Goal: Book appointment/travel/reservation

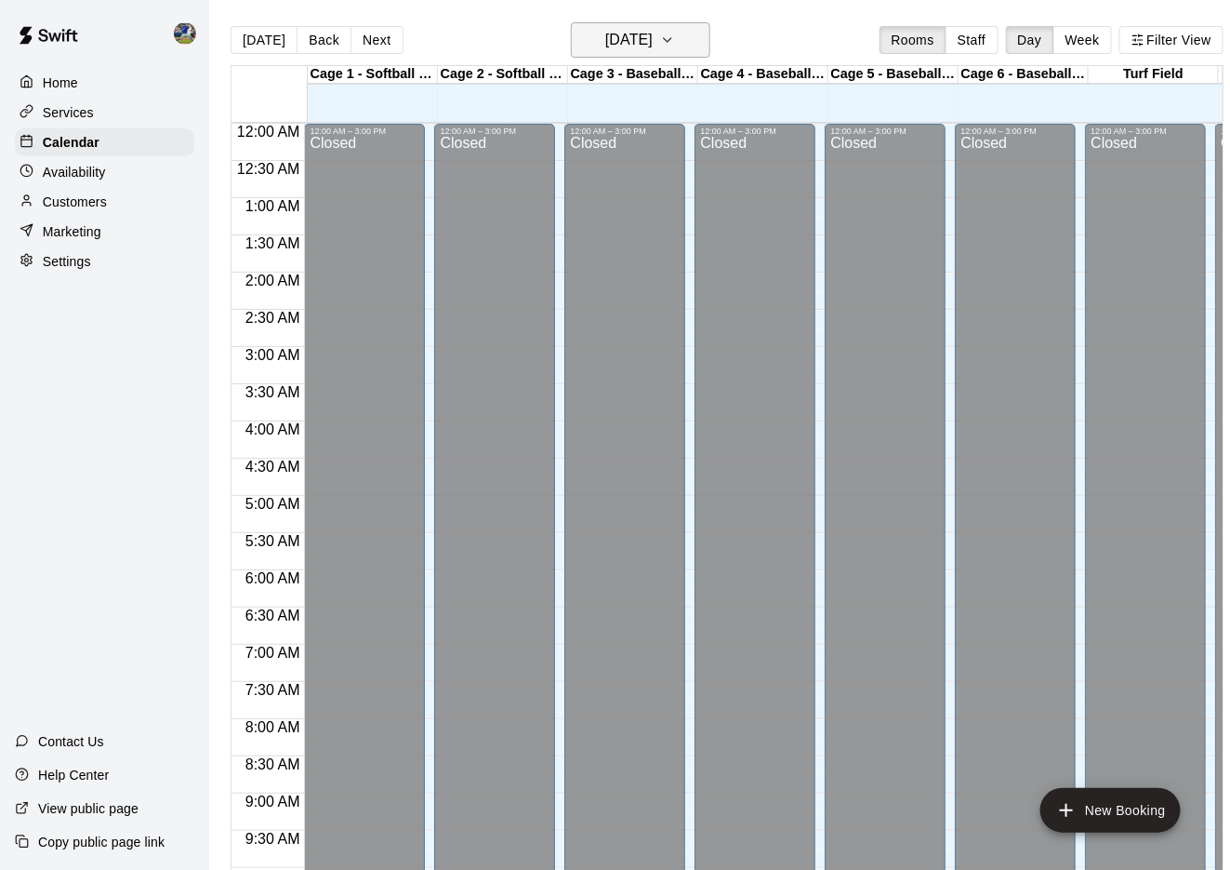
scroll to position [896, 272]
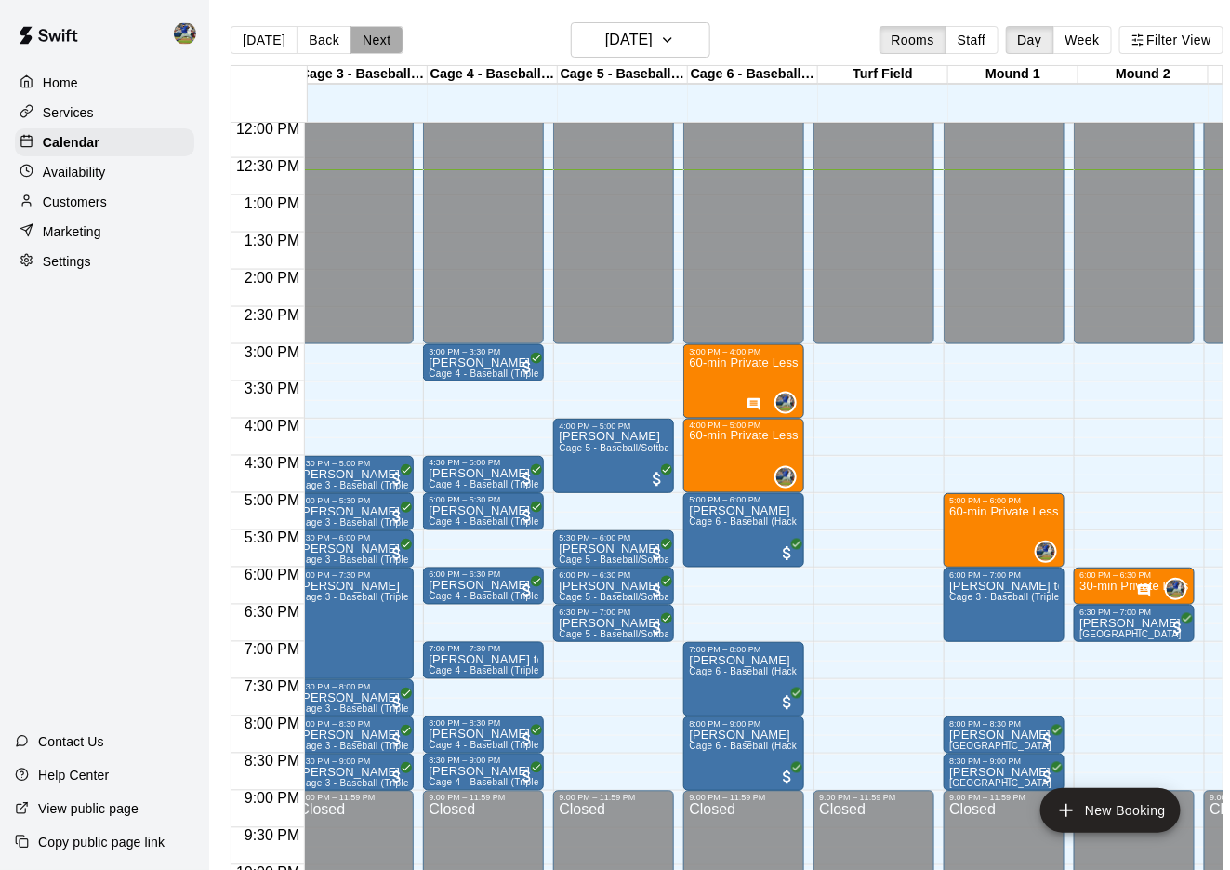
click at [358, 40] on button "Next" at bounding box center [377, 40] width 52 height 28
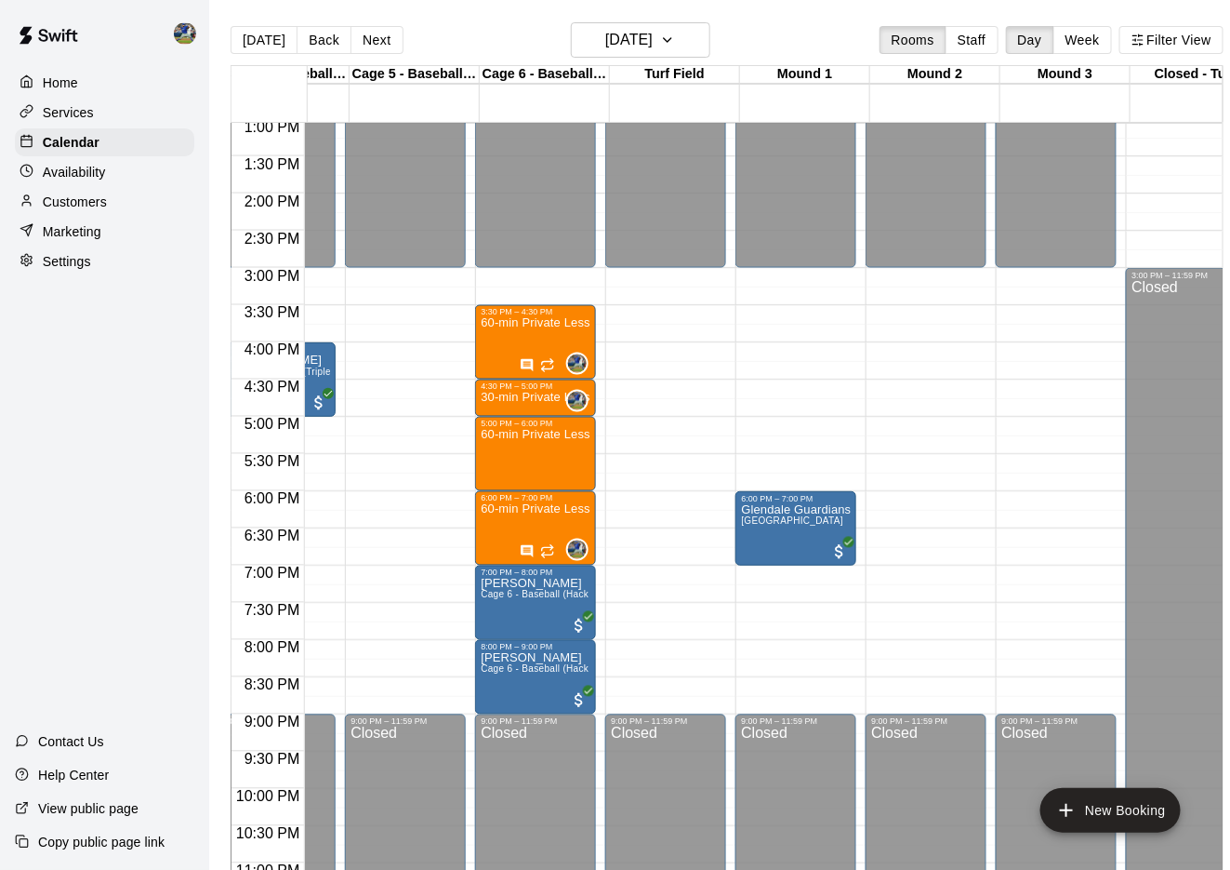
scroll to position [970, 480]
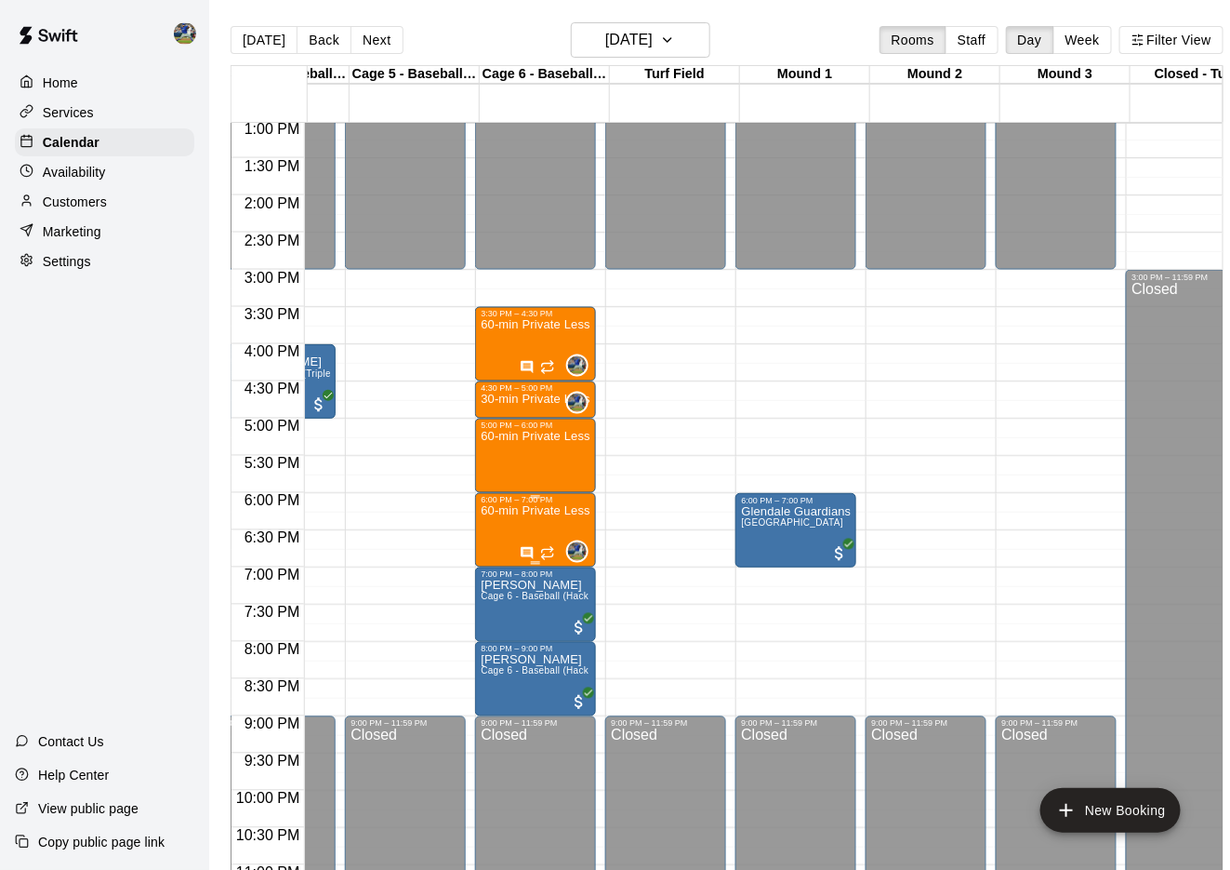
click at [512, 524] on icon "edit" at bounding box center [502, 525] width 22 height 22
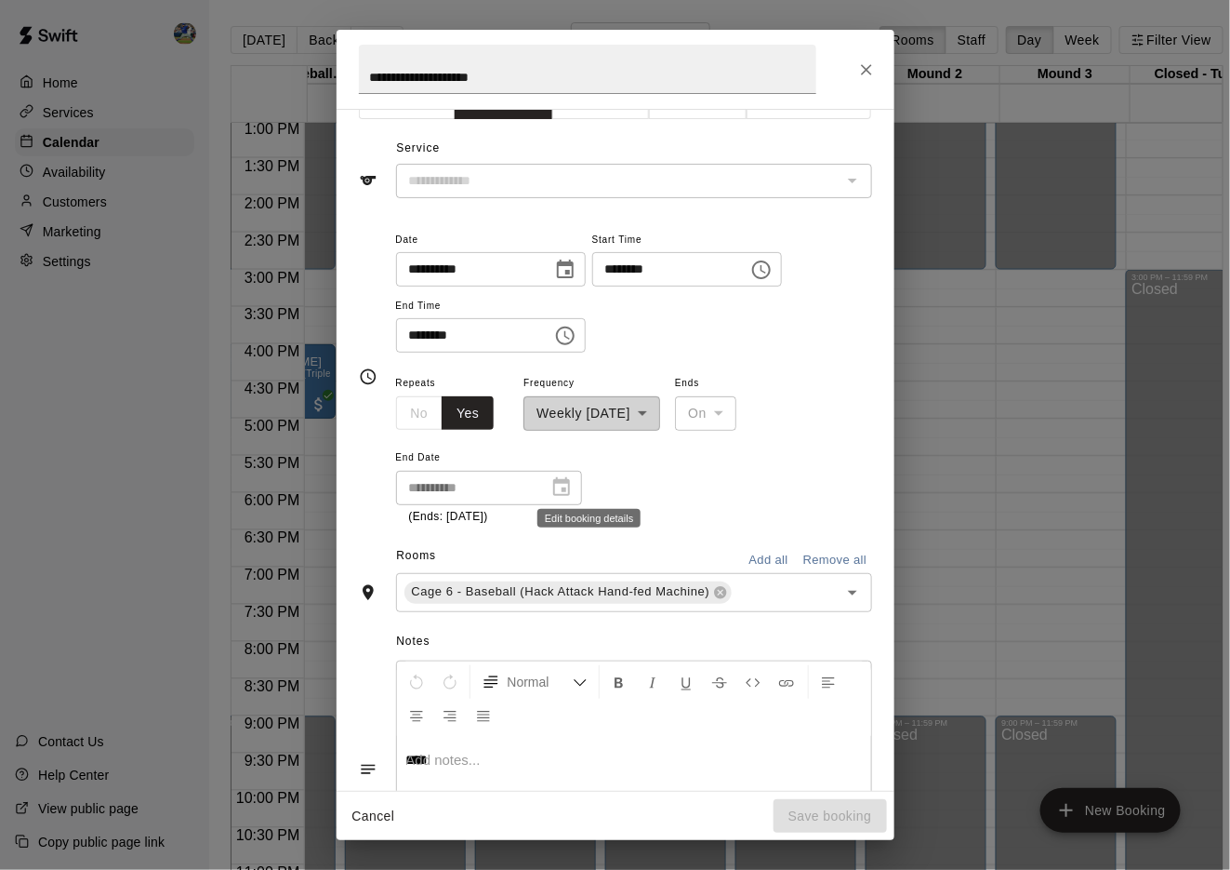
type input "**********"
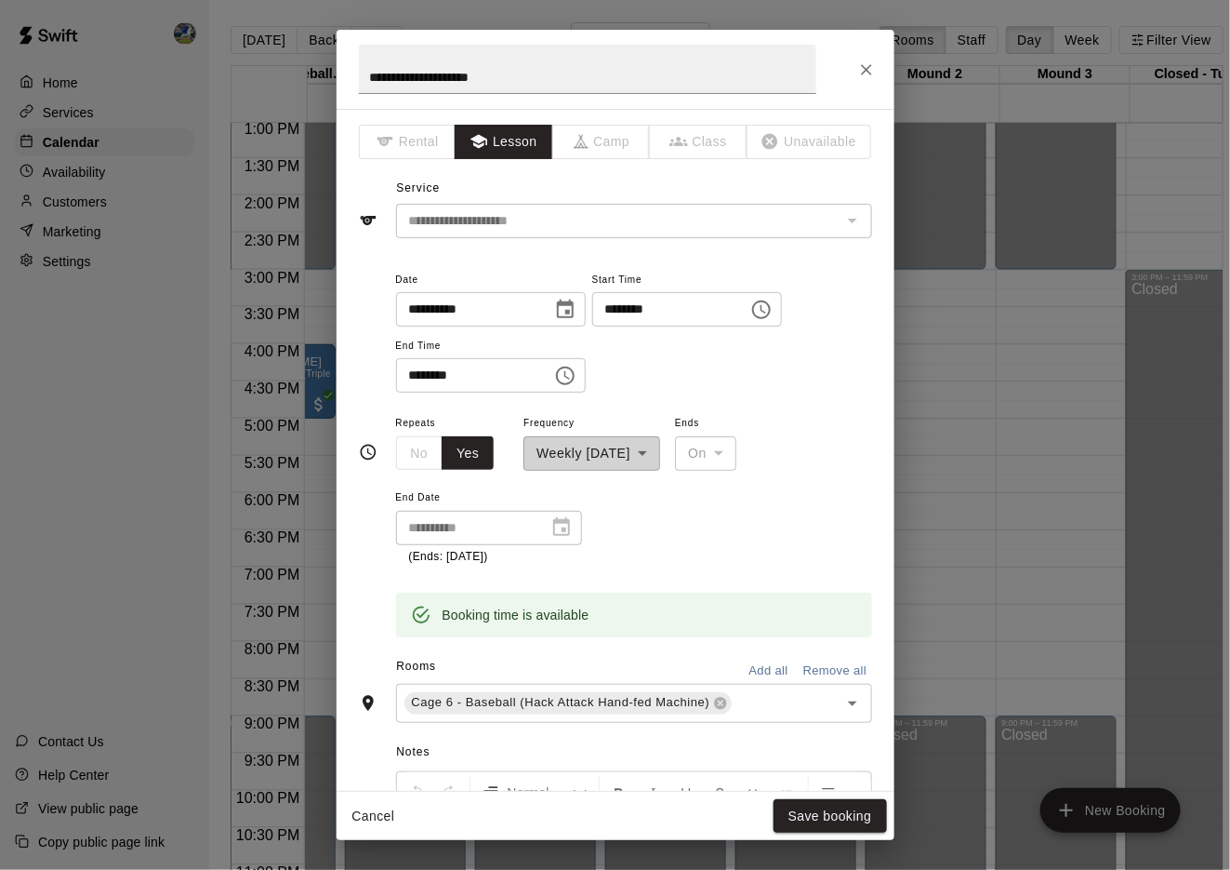
scroll to position [0, 0]
click at [867, 73] on icon "Close" at bounding box center [866, 69] width 11 height 11
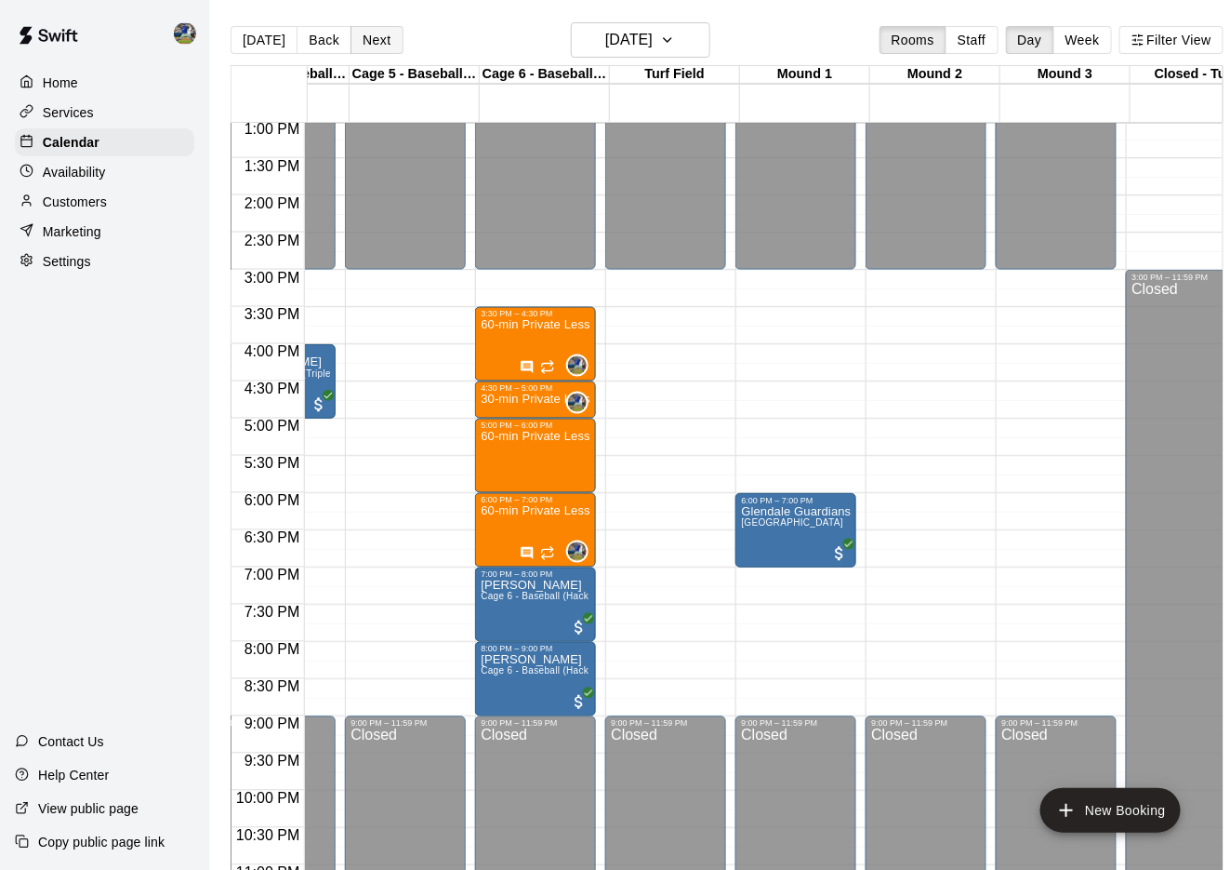
click at [367, 33] on button "Next" at bounding box center [377, 40] width 52 height 28
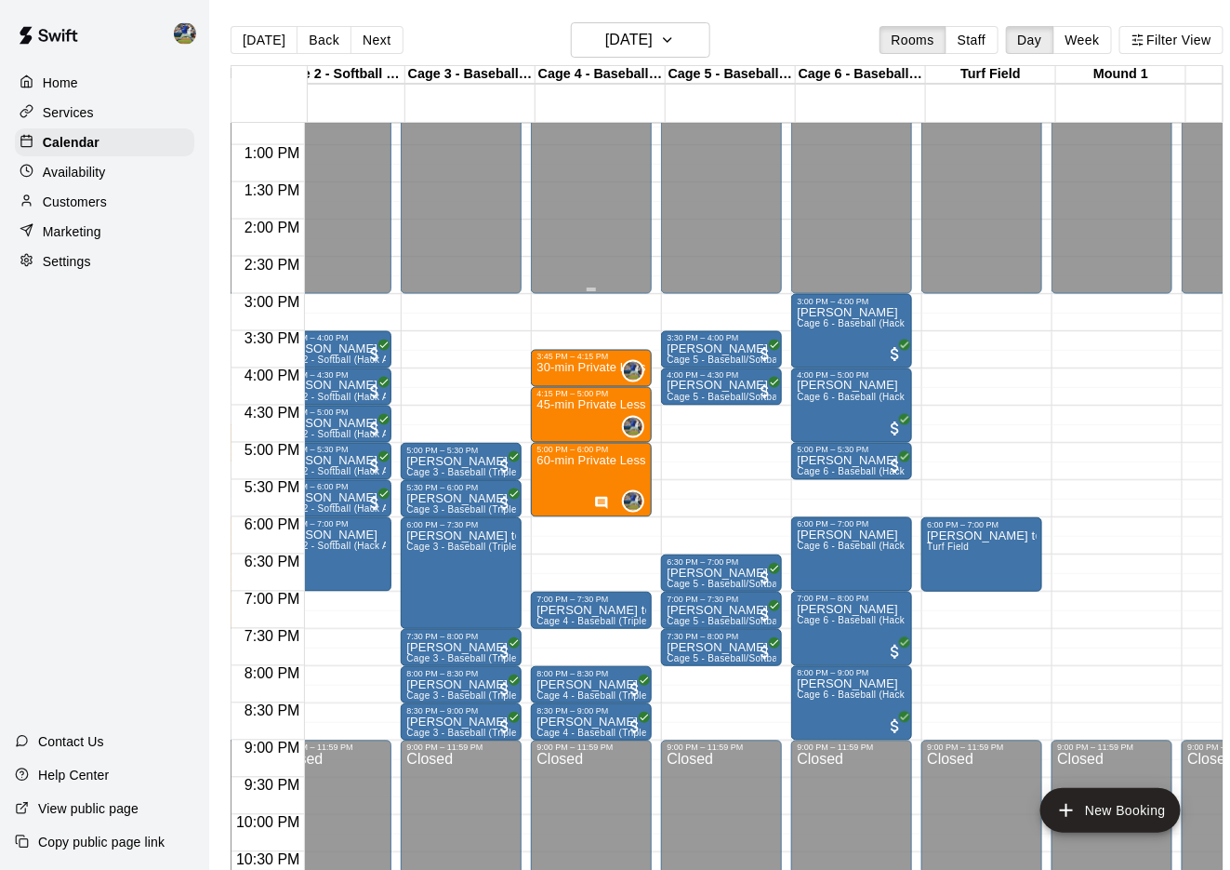
scroll to position [944, 164]
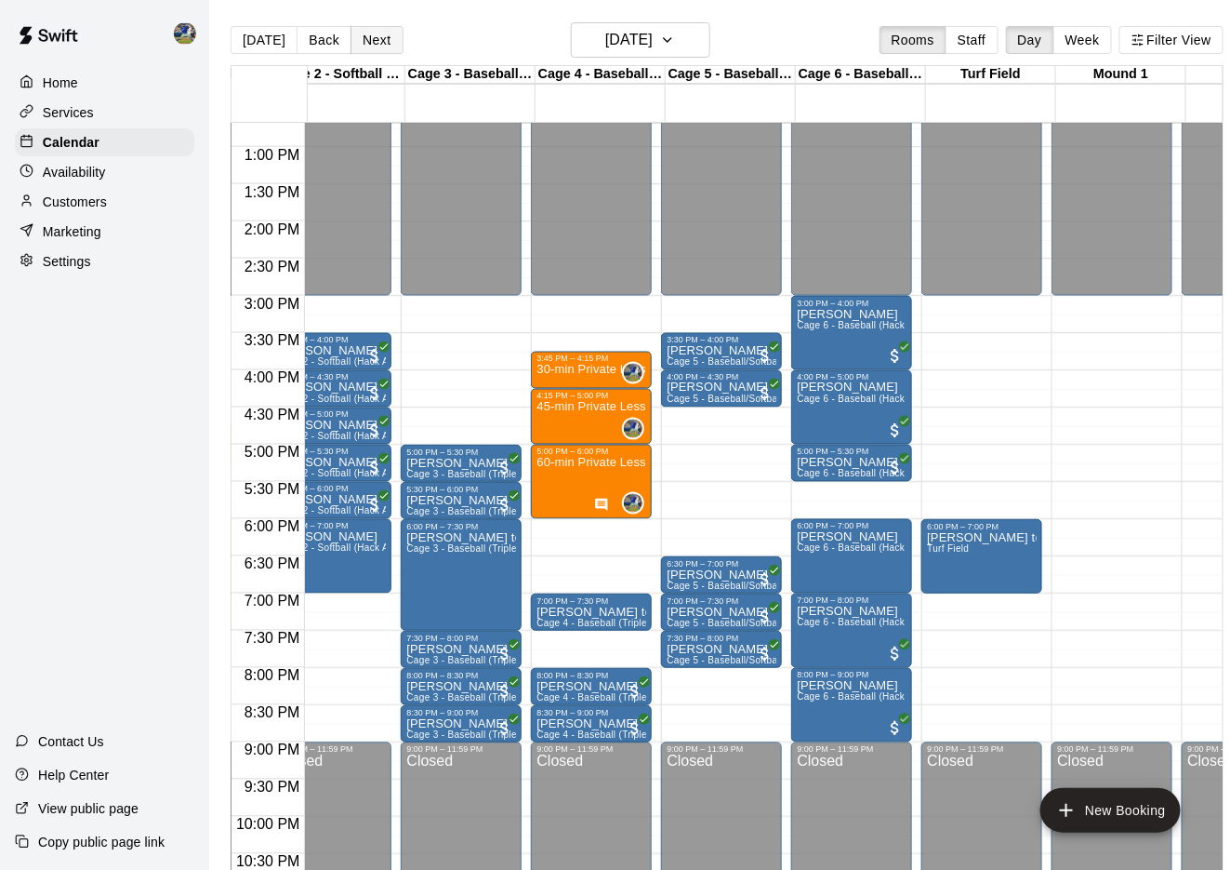
click at [380, 45] on button "Next" at bounding box center [377, 40] width 52 height 28
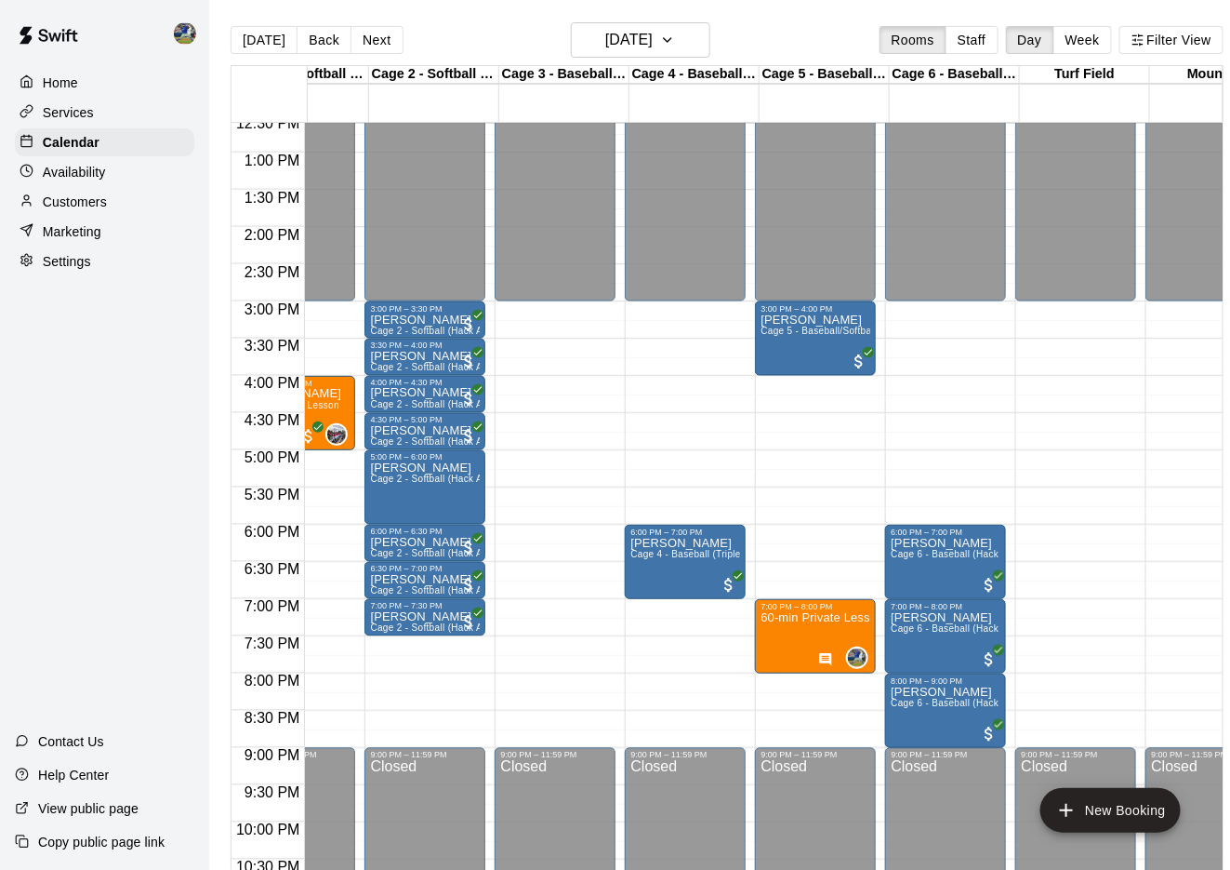
scroll to position [0, 0]
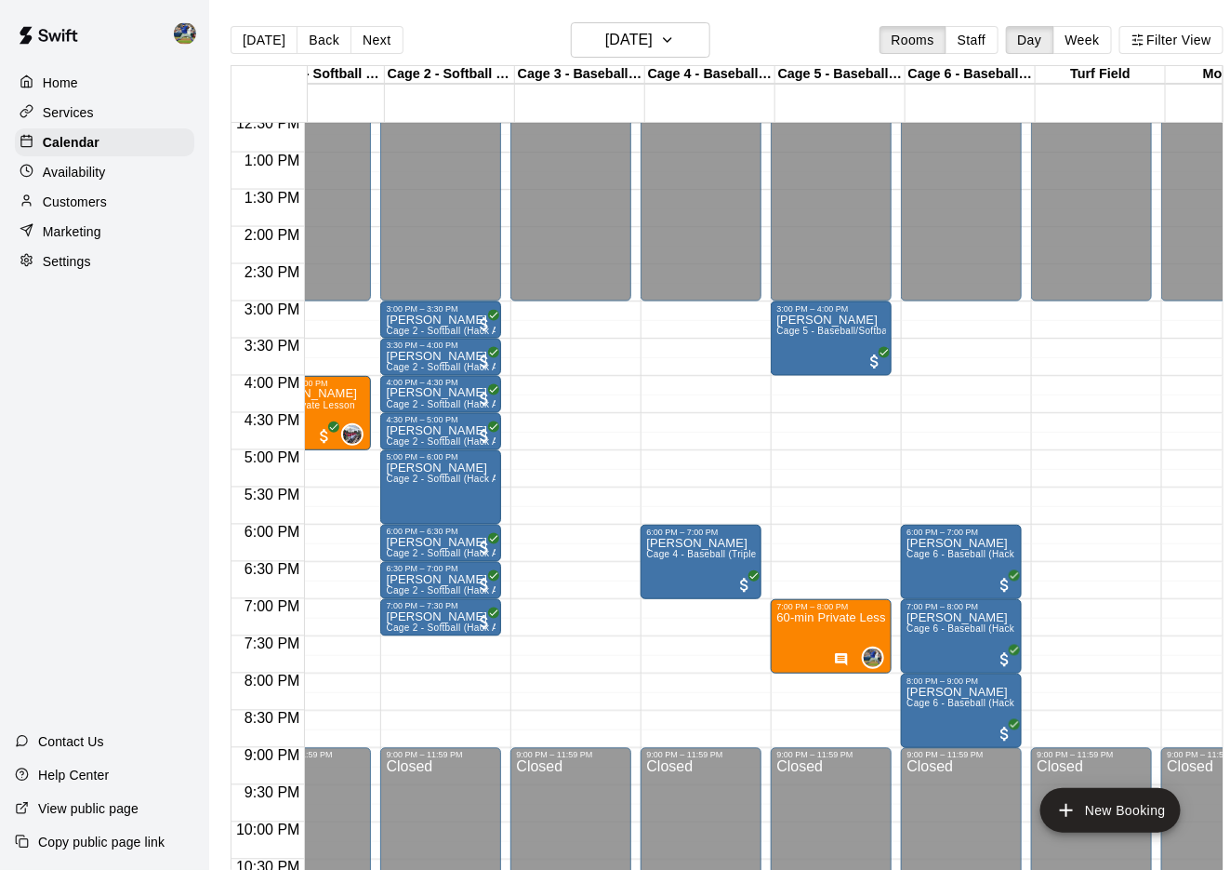
click at [705, 438] on div "12:00 AM – 3:00 PM Closed 6:00 PM – 7:00 PM [PERSON_NAME] Cage 4 - Baseball (Tr…" at bounding box center [701, 78] width 121 height 1786
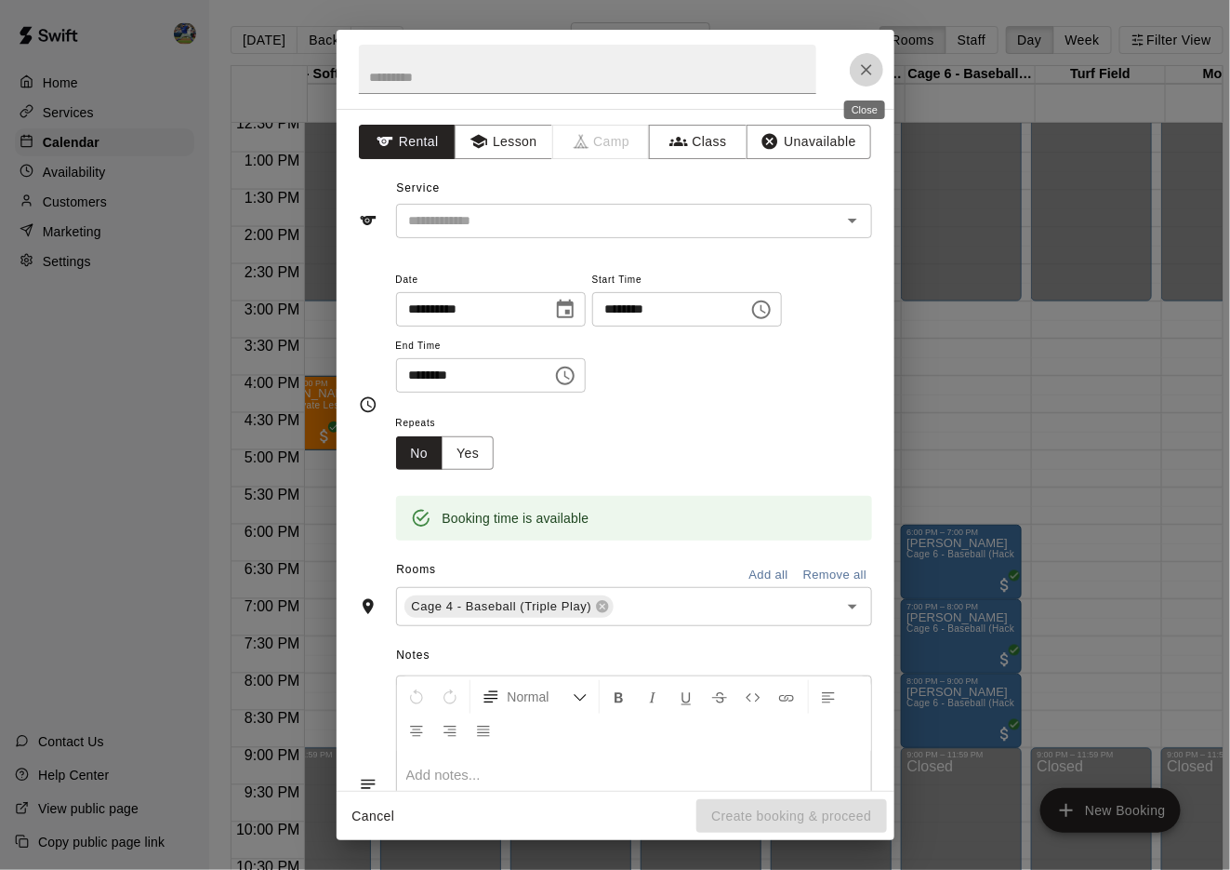
click at [870, 73] on icon "Close" at bounding box center [866, 69] width 11 height 11
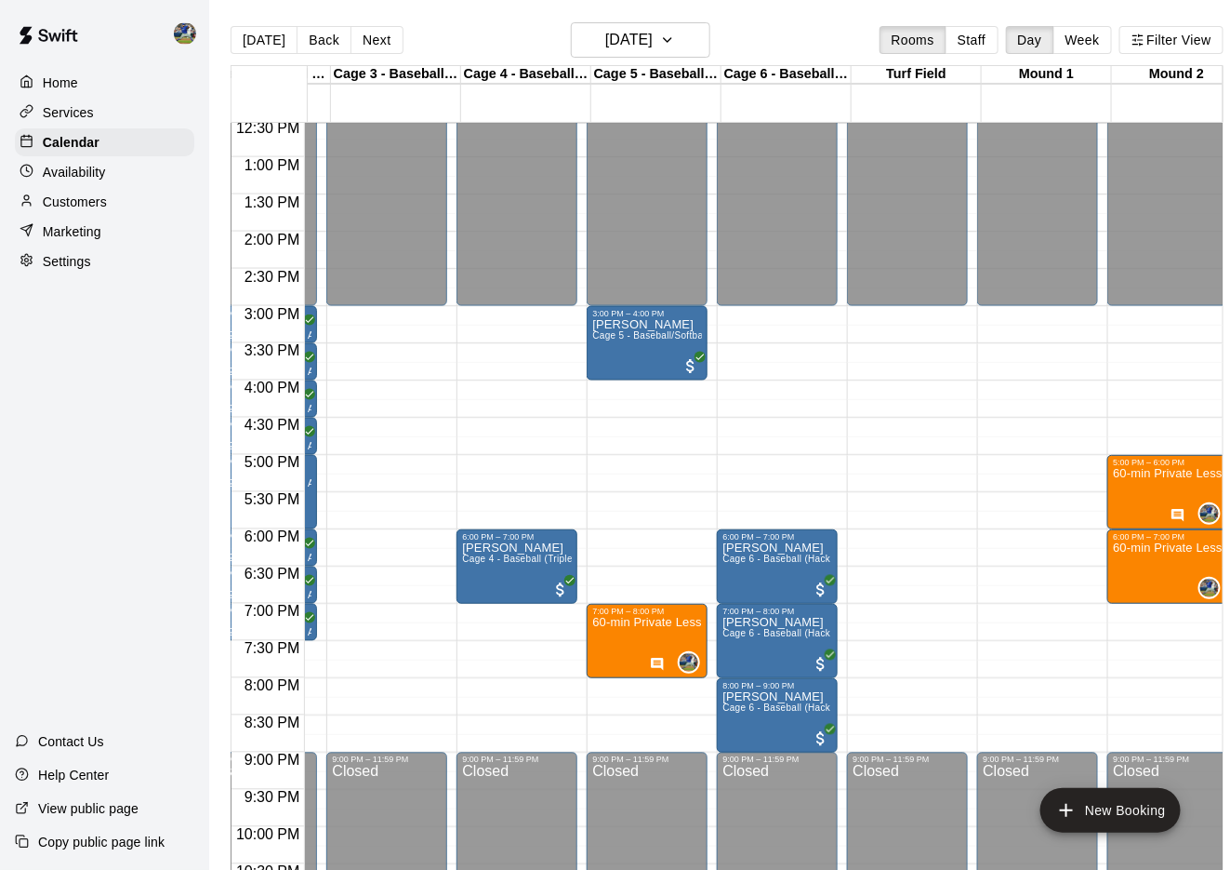
scroll to position [0, 239]
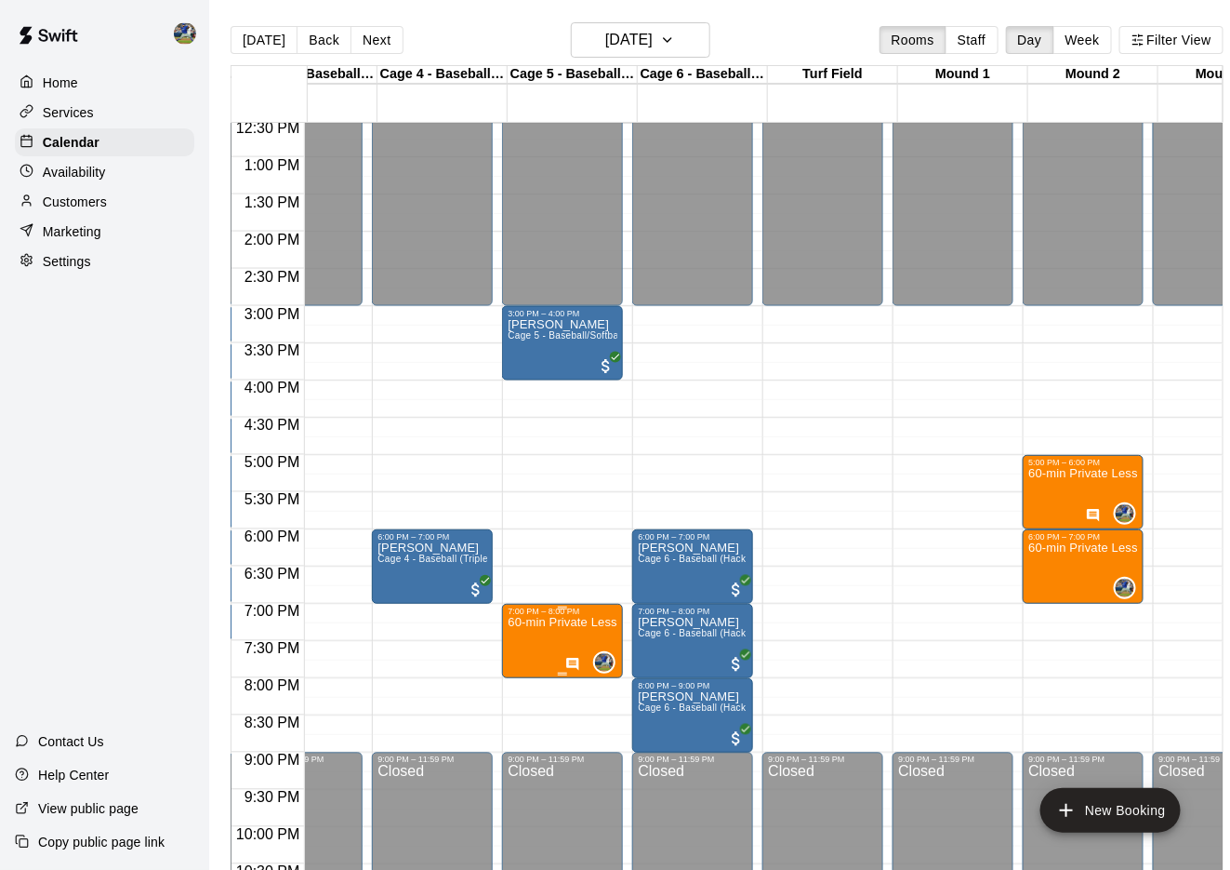
click at [565, 622] on p "60-min Private Lesson" at bounding box center [563, 622] width 110 height 0
click at [518, 631] on icon "edit" at bounding box center [529, 642] width 22 height 22
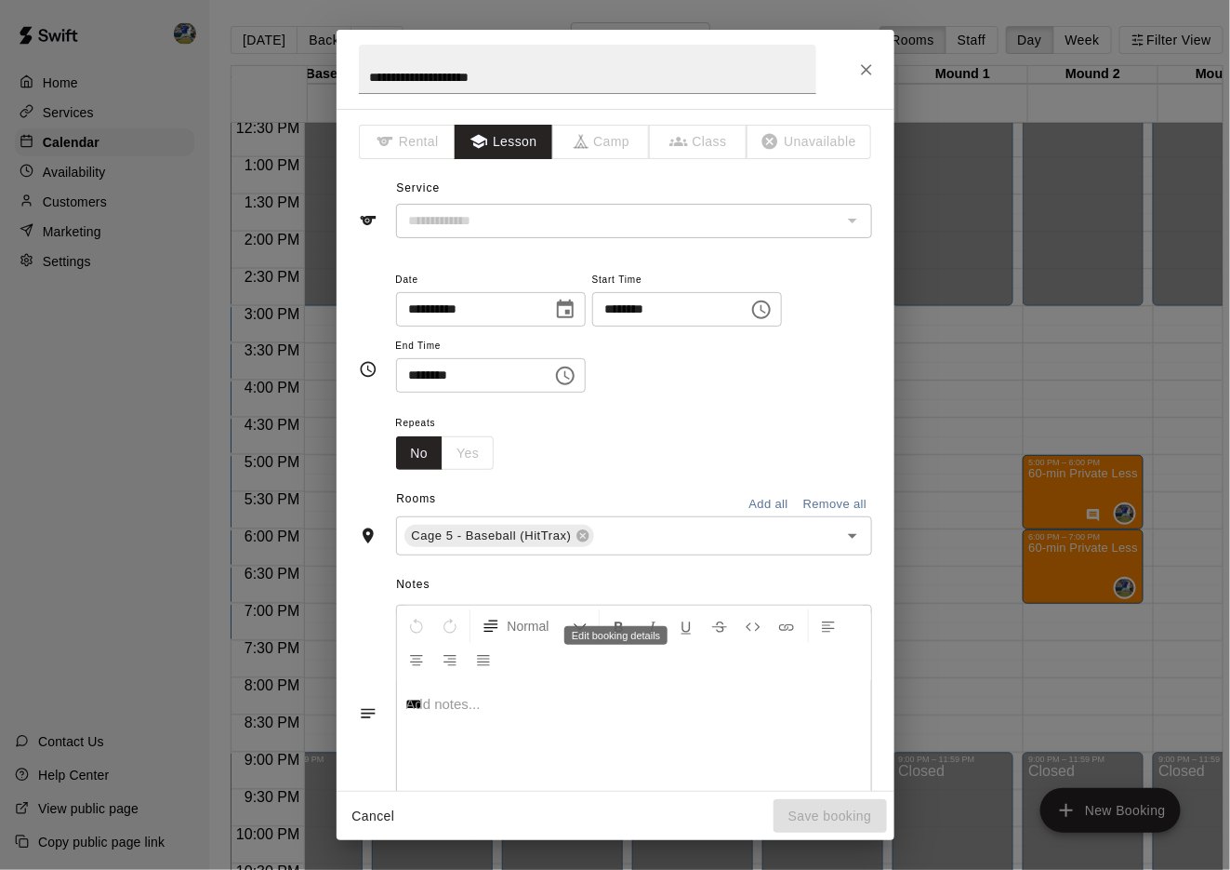
type input "**********"
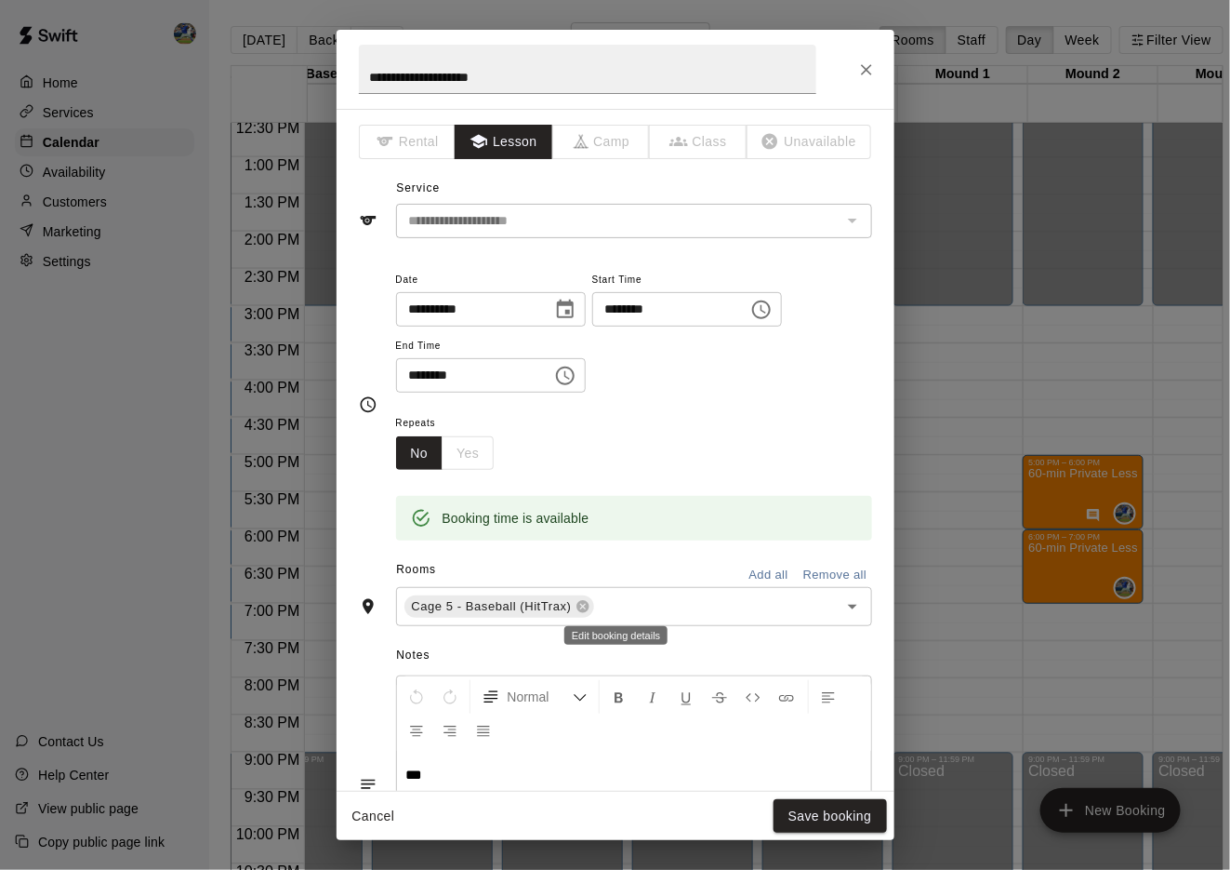
scroll to position [34, 0]
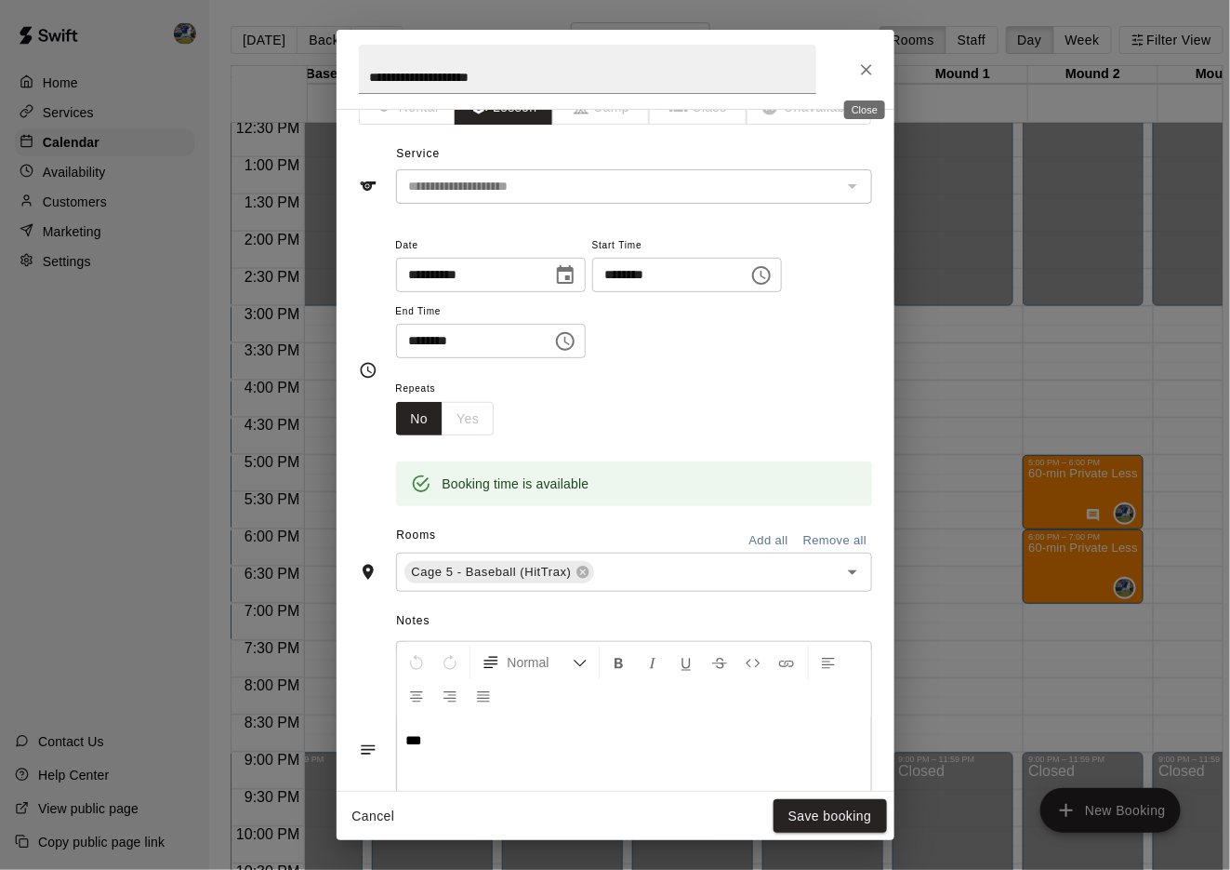
click at [858, 70] on icon "Close" at bounding box center [866, 69] width 19 height 19
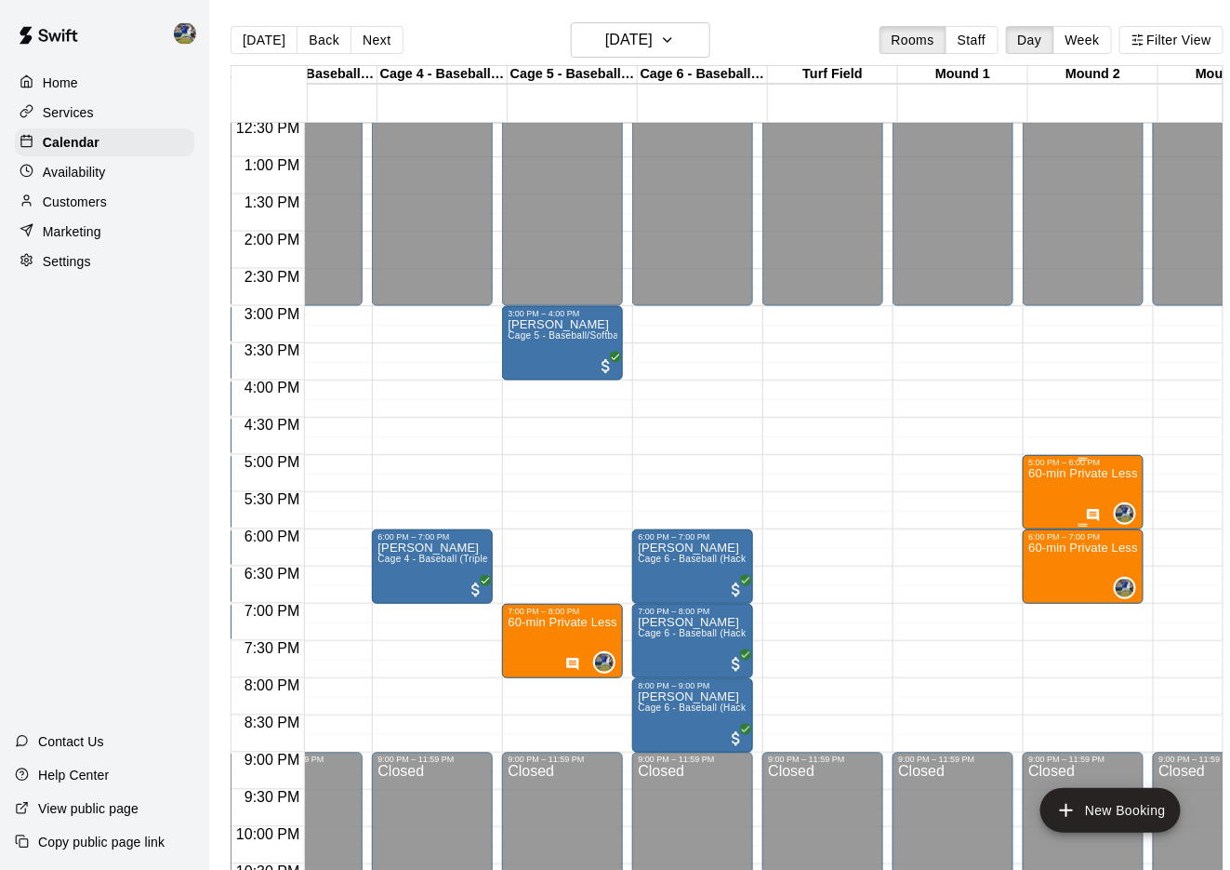
click at [1068, 473] on p "60-min Private Lesson" at bounding box center [1084, 473] width 110 height 0
click at [1056, 483] on icon "edit" at bounding box center [1050, 494] width 22 height 22
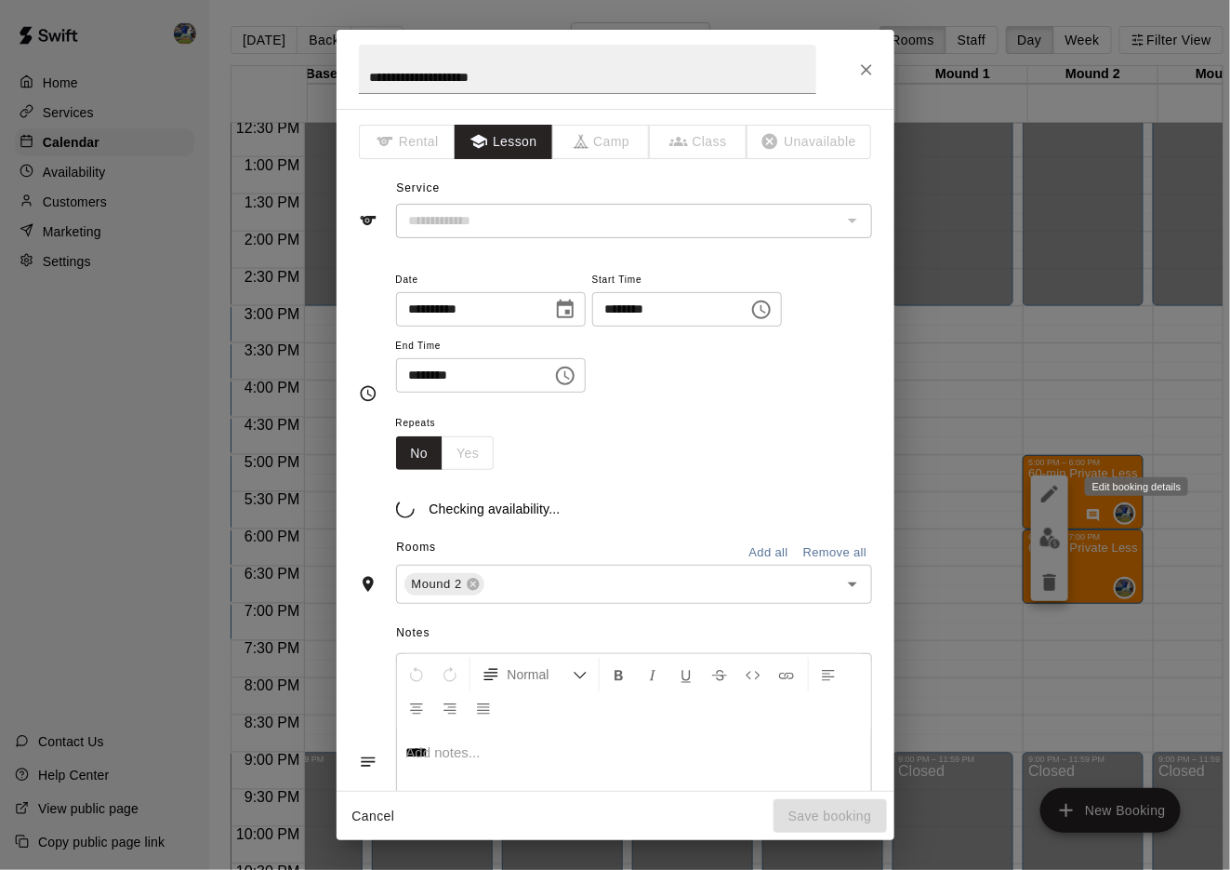
type input "**********"
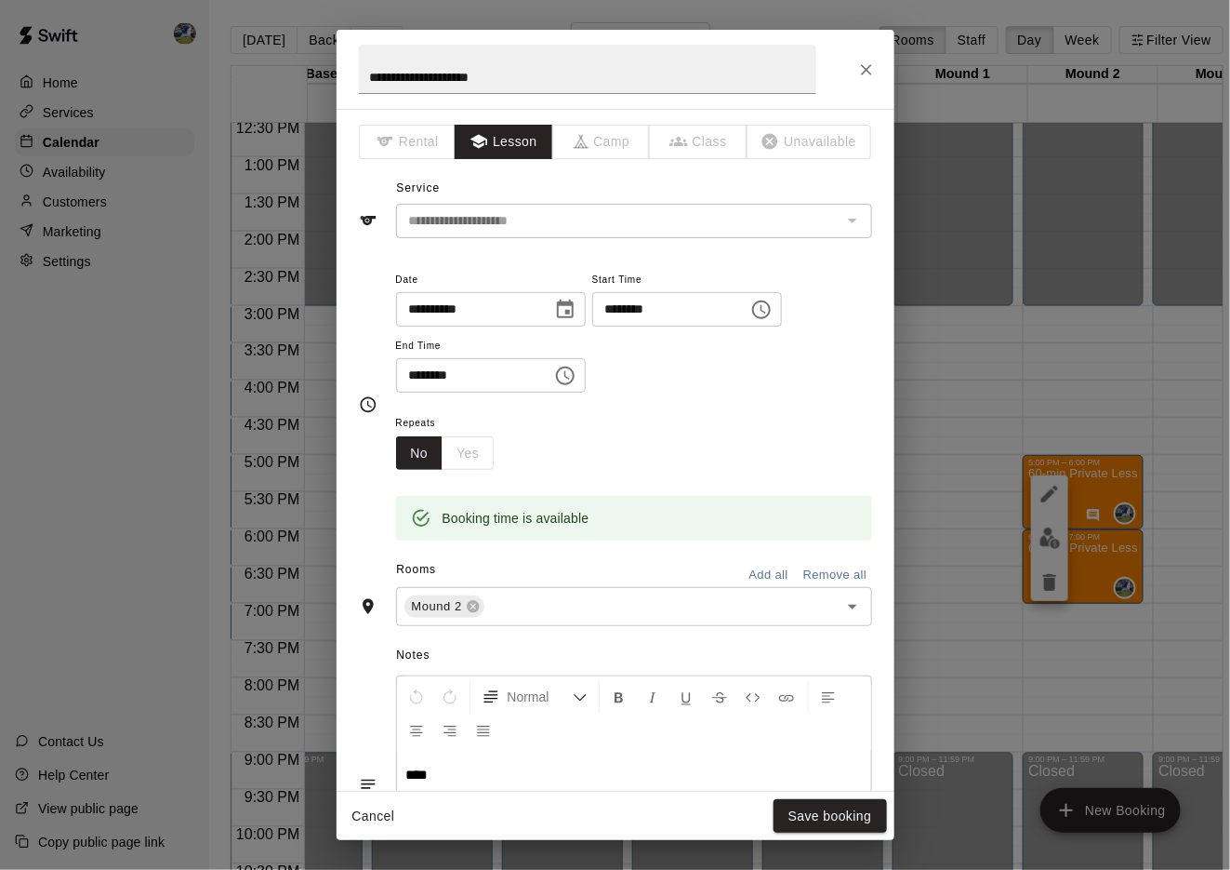
scroll to position [30, 0]
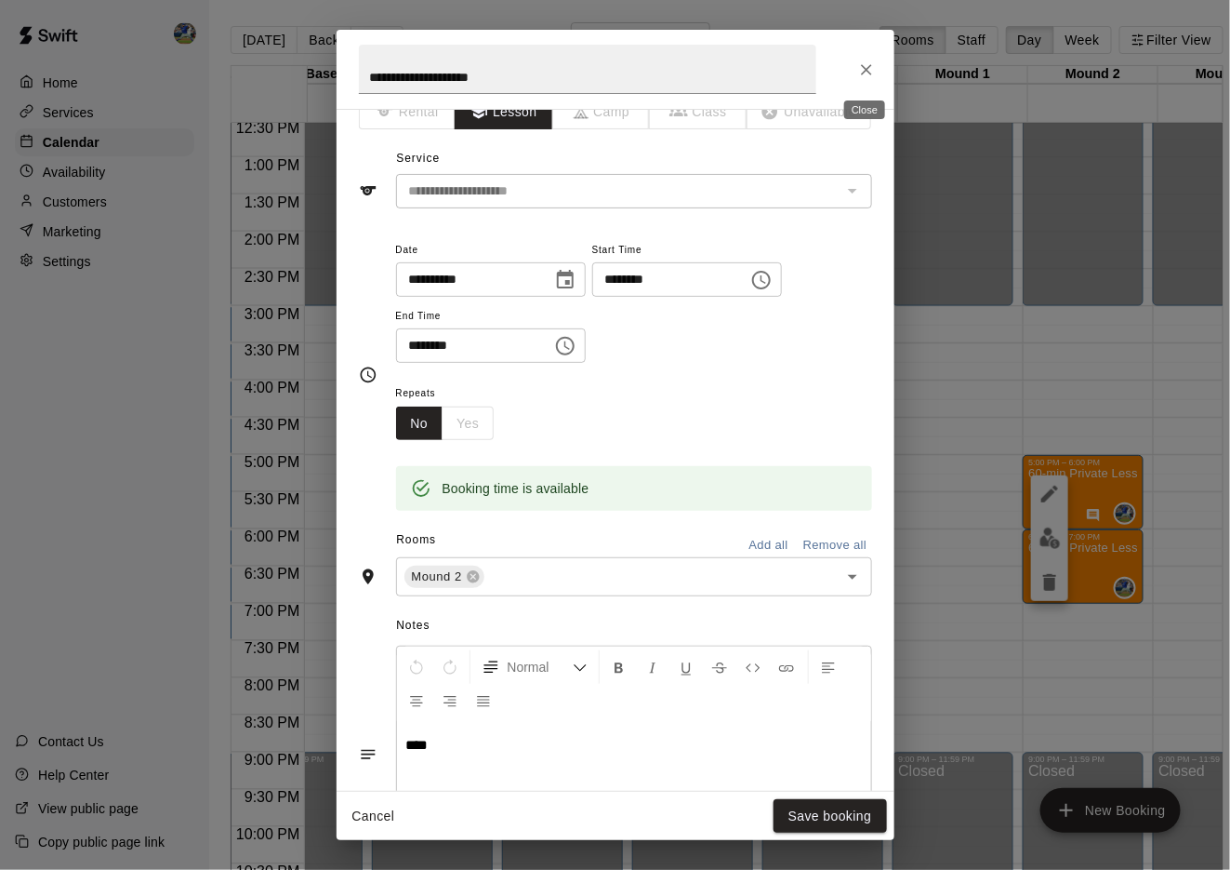
click at [865, 76] on icon "Close" at bounding box center [866, 69] width 19 height 19
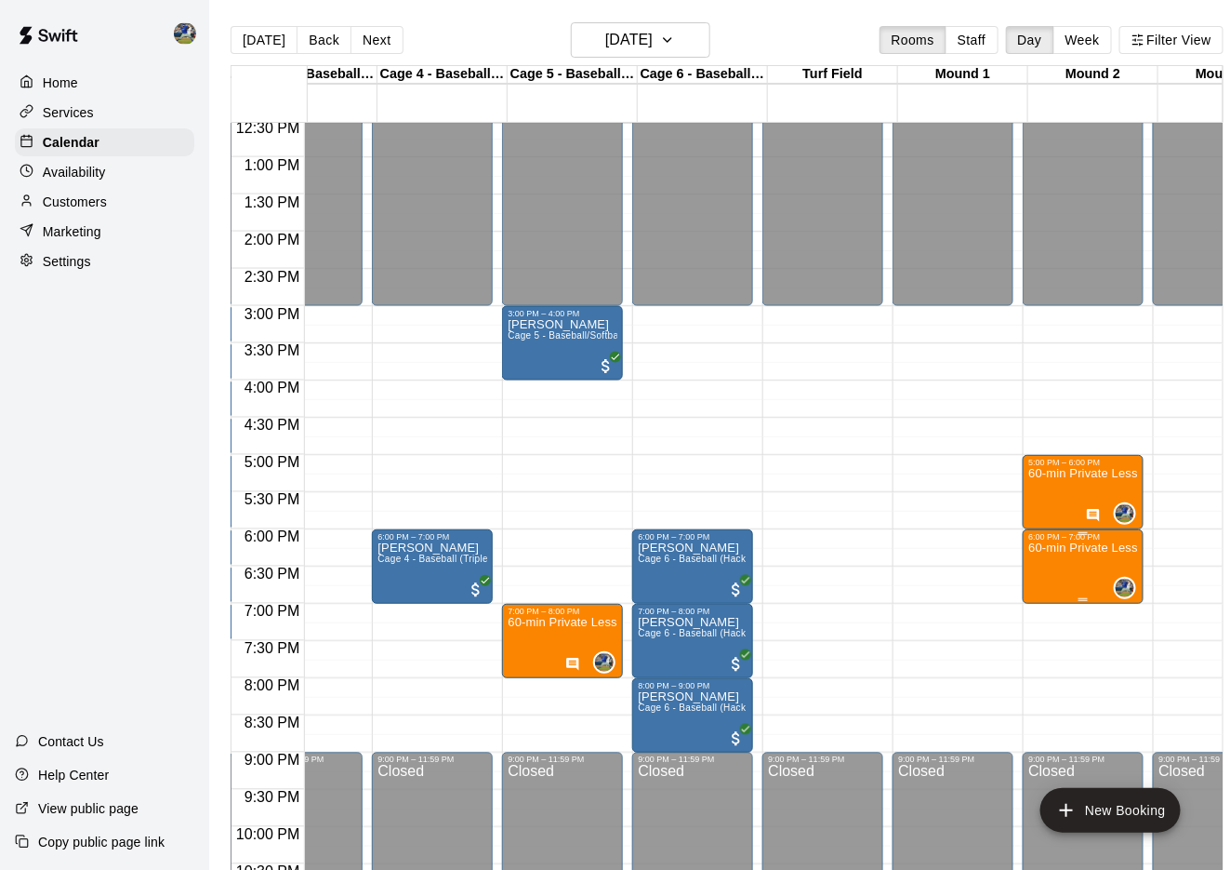
click at [1045, 562] on icon "edit" at bounding box center [1050, 562] width 22 height 22
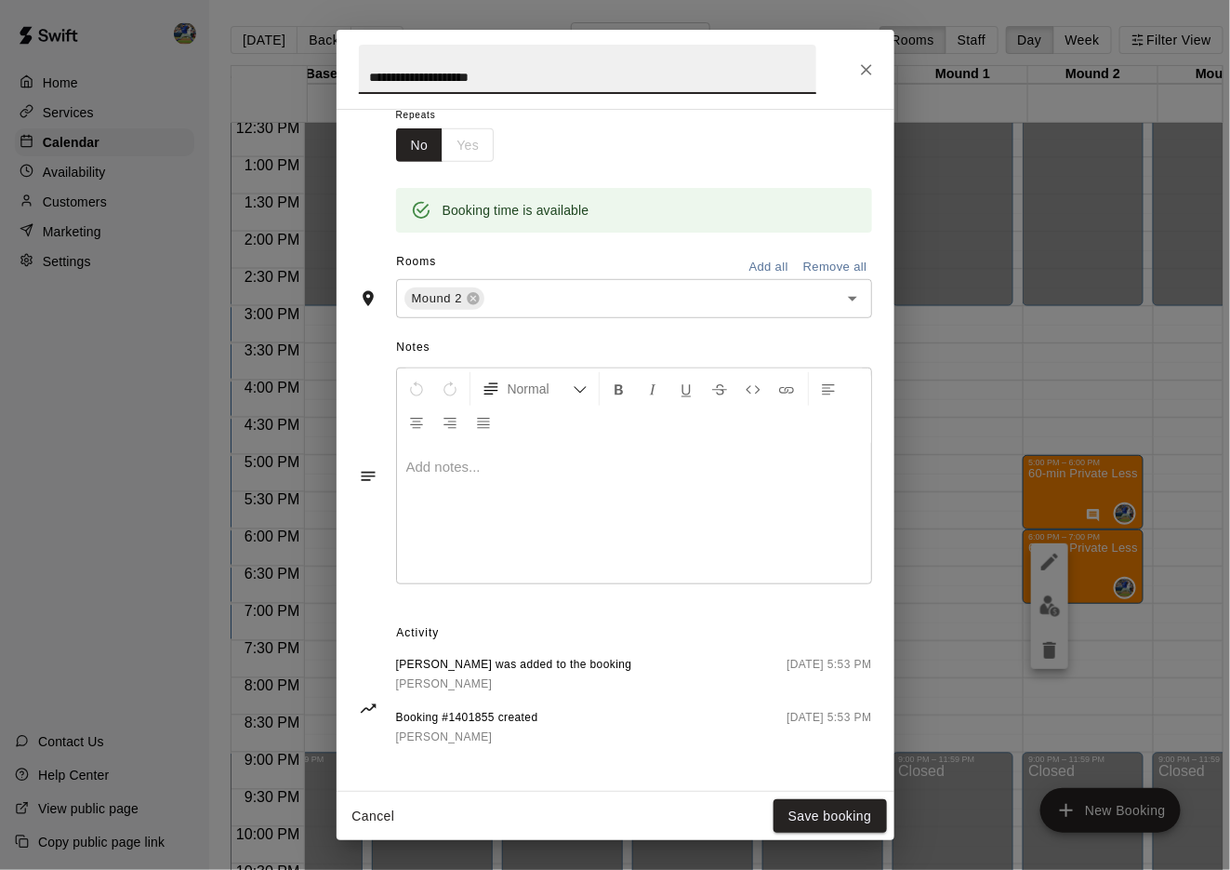
scroll to position [307, 0]
click at [1132, 590] on div "**********" at bounding box center [615, 435] width 1230 height 870
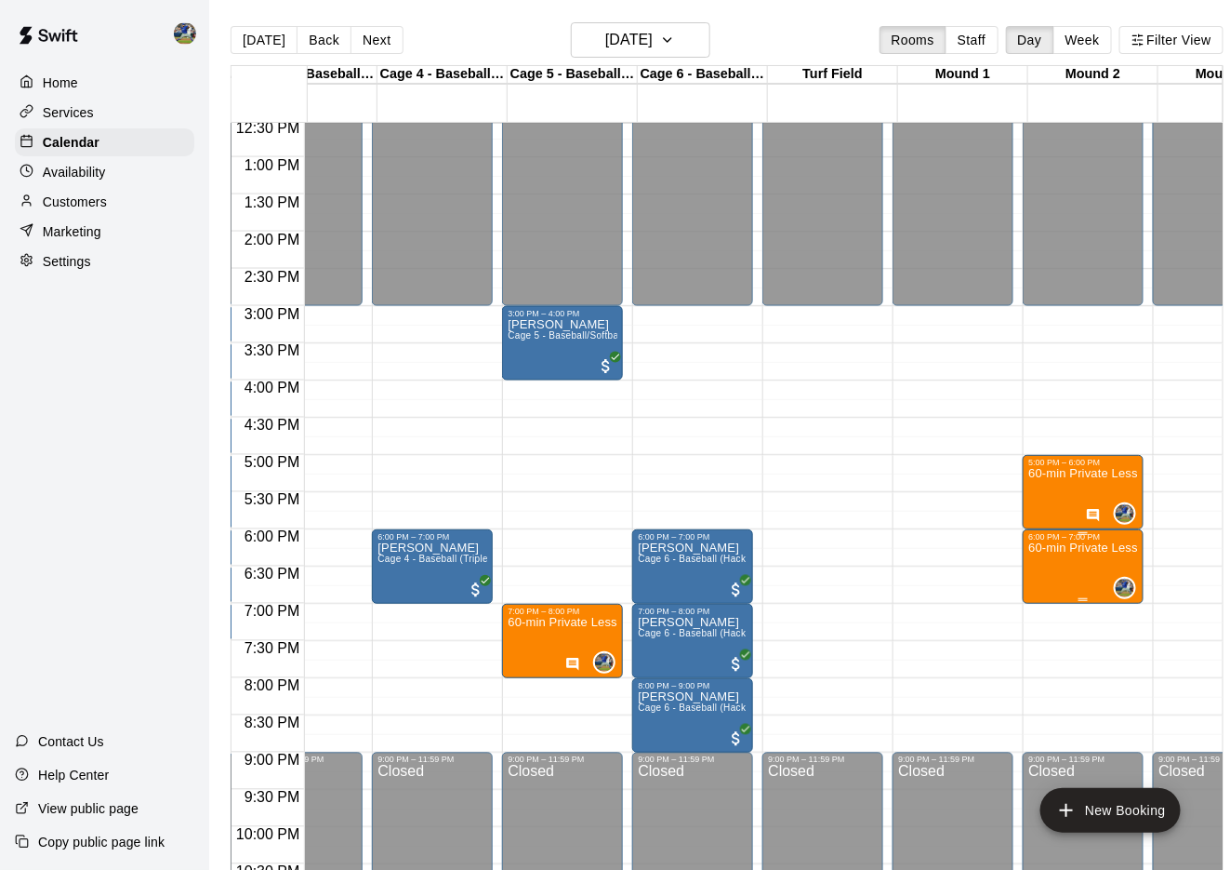
click at [1069, 575] on div at bounding box center [1049, 606] width 37 height 126
click at [1061, 573] on icon "edit" at bounding box center [1050, 562] width 22 height 22
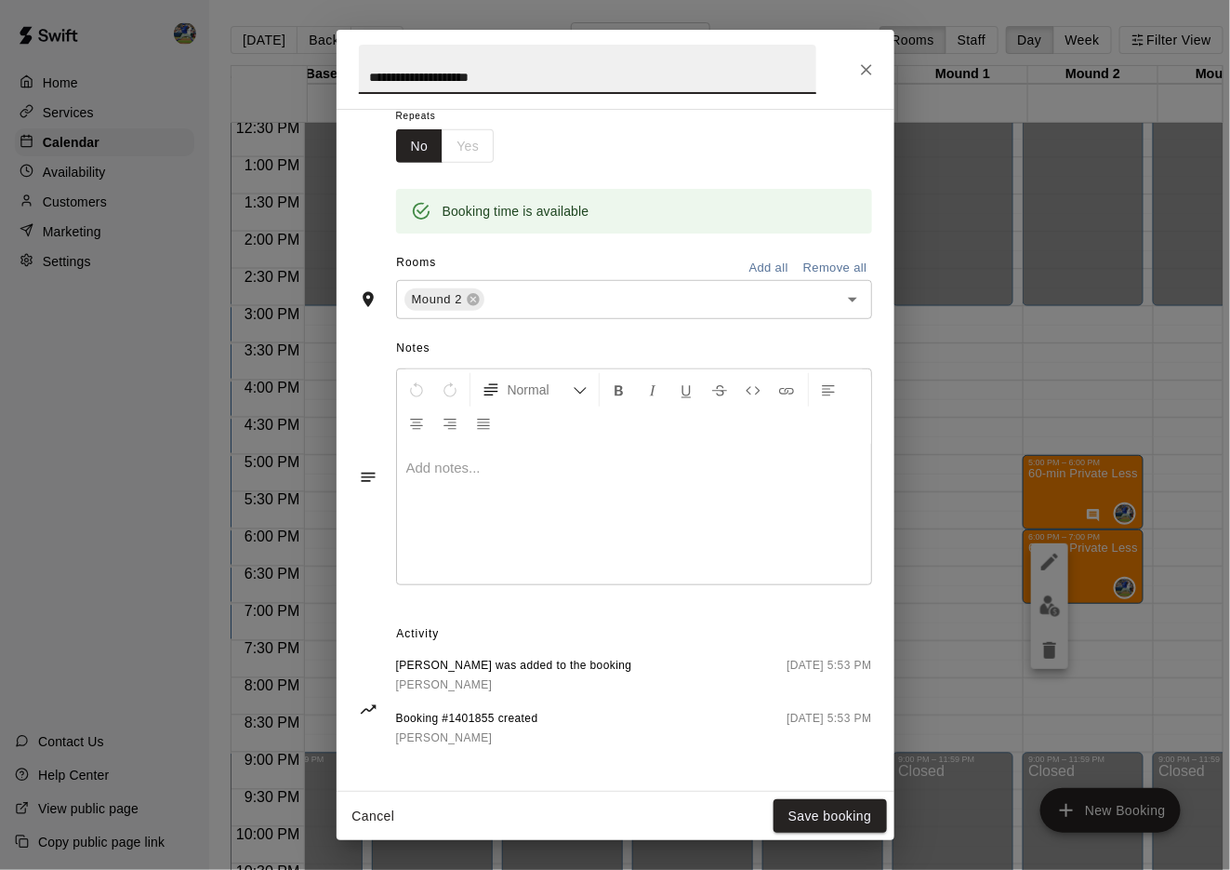
click at [976, 444] on div "**********" at bounding box center [615, 435] width 1230 height 870
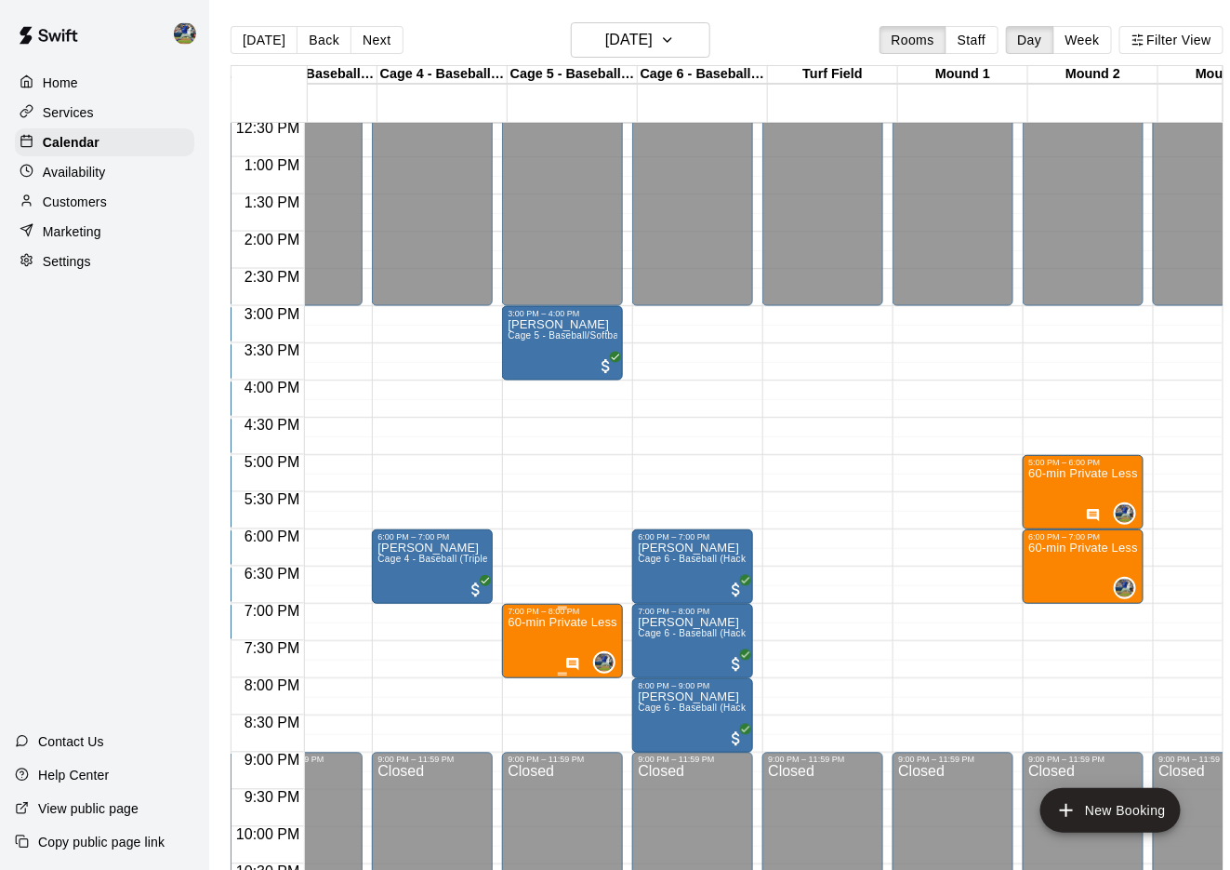
click at [530, 620] on button "edit" at bounding box center [529, 636] width 37 height 37
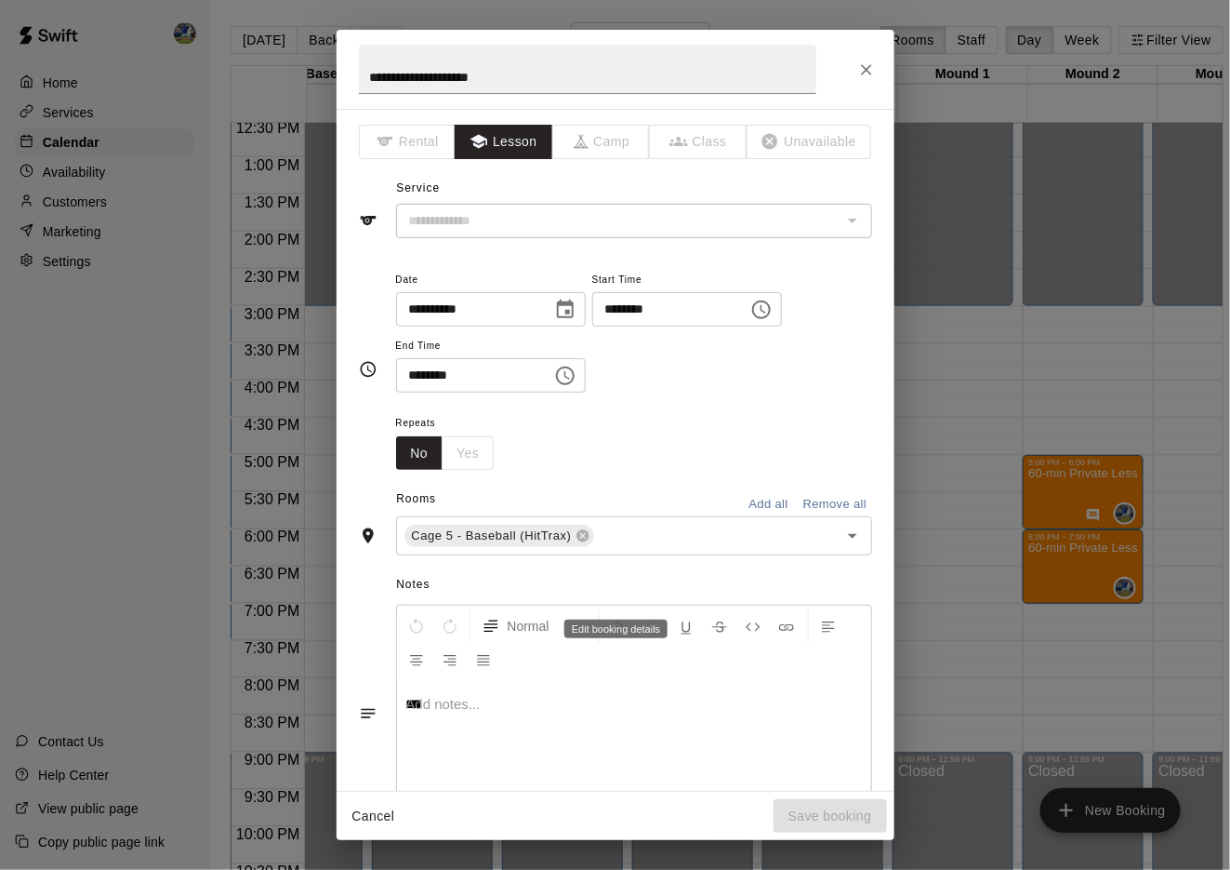
type input "**********"
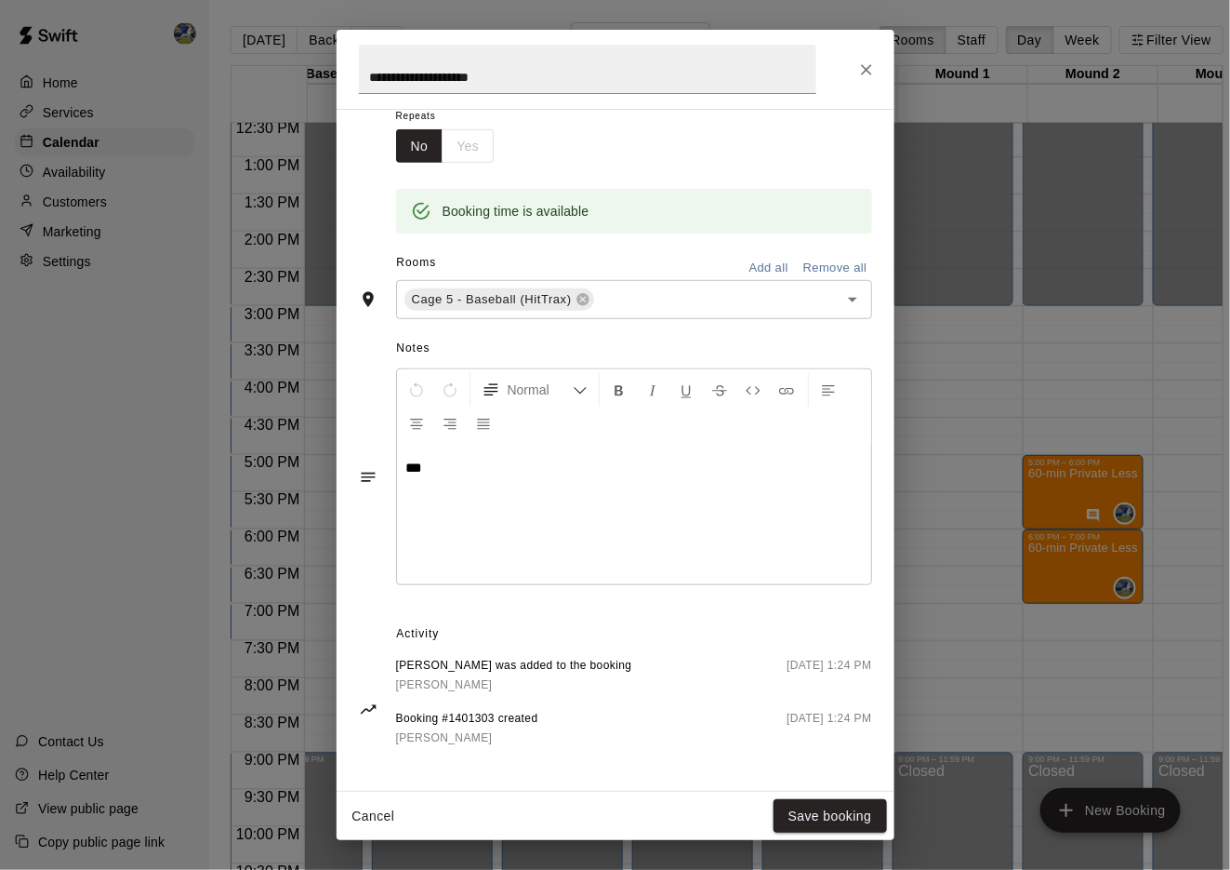
click at [872, 60] on icon "Close" at bounding box center [866, 69] width 19 height 19
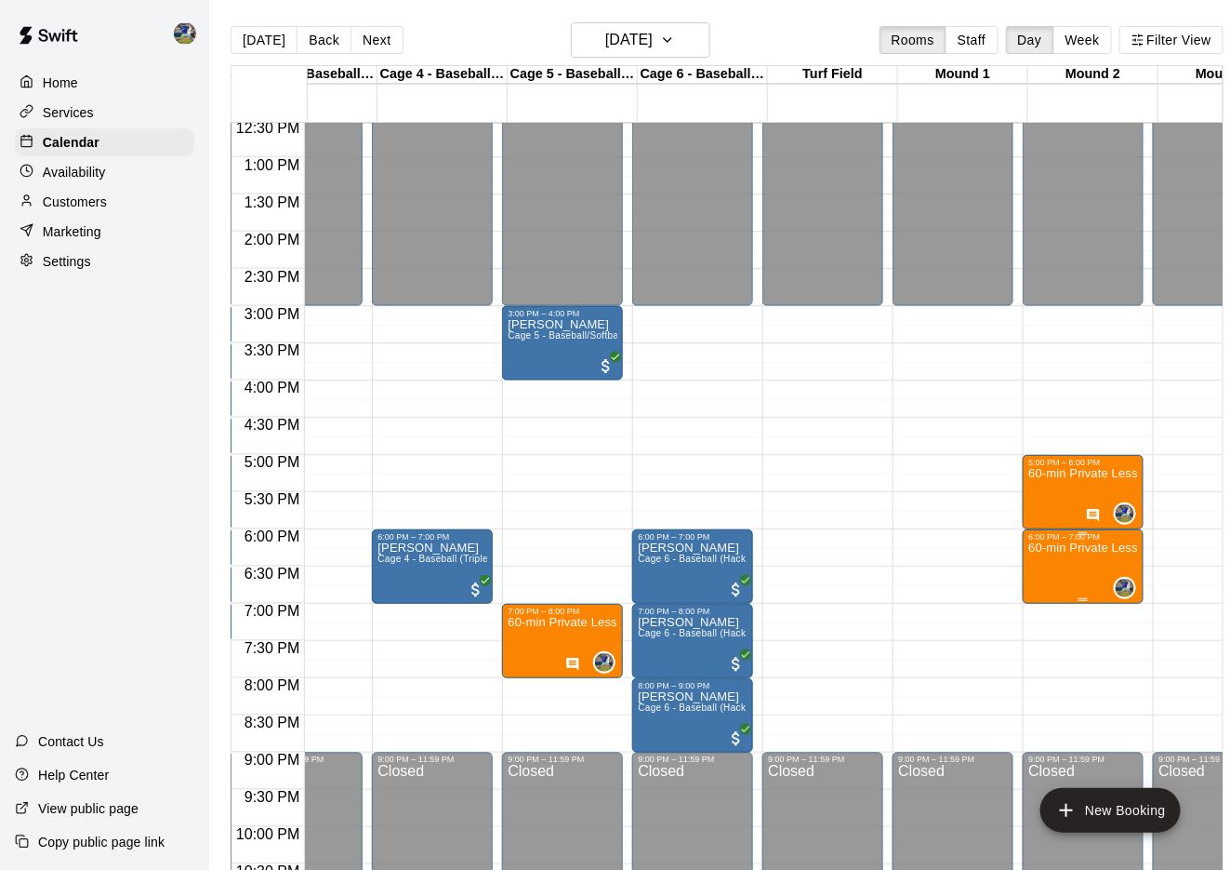
click at [1043, 563] on icon "edit" at bounding box center [1050, 562] width 22 height 22
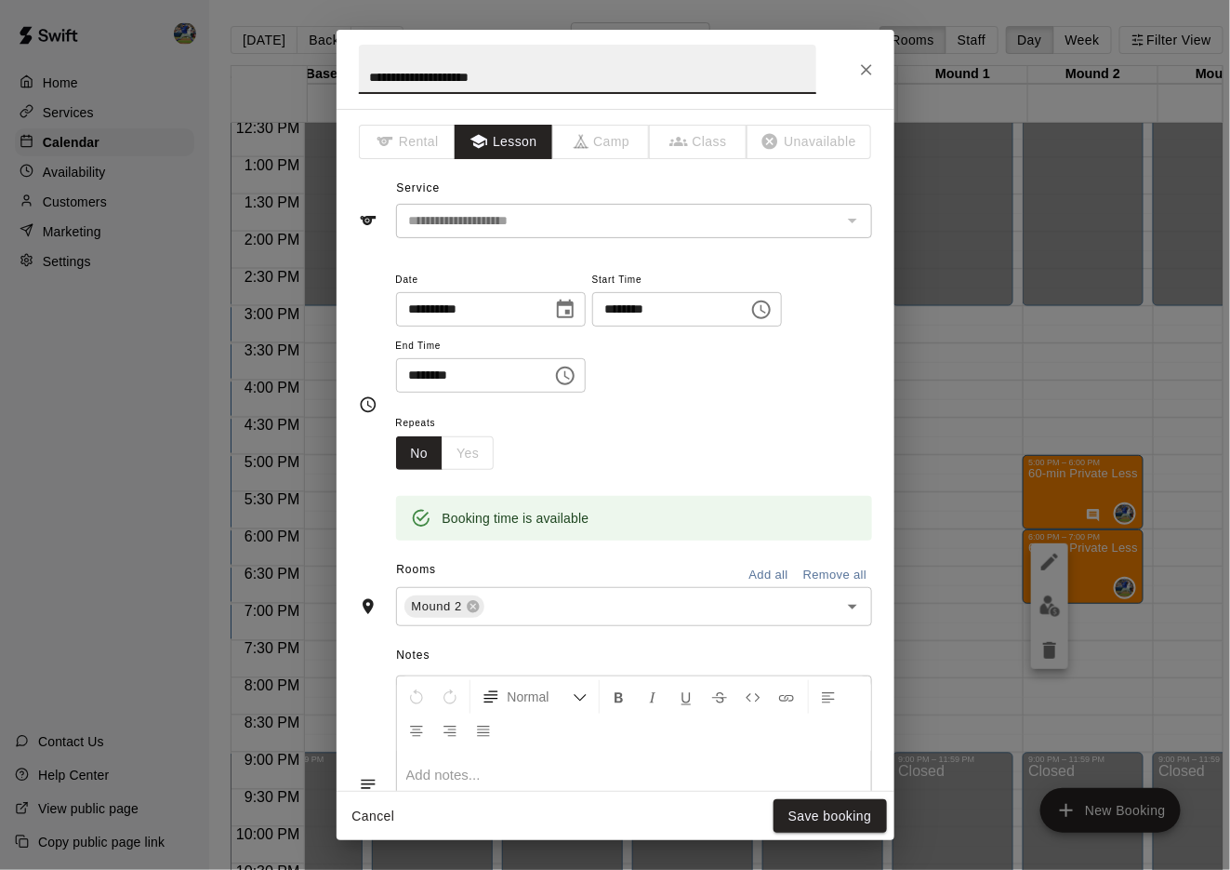
click at [511, 769] on p at bounding box center [634, 774] width 456 height 19
click at [769, 813] on div "Cancel Save booking" at bounding box center [616, 815] width 558 height 49
click at [827, 817] on button "Save booking" at bounding box center [830, 816] width 113 height 34
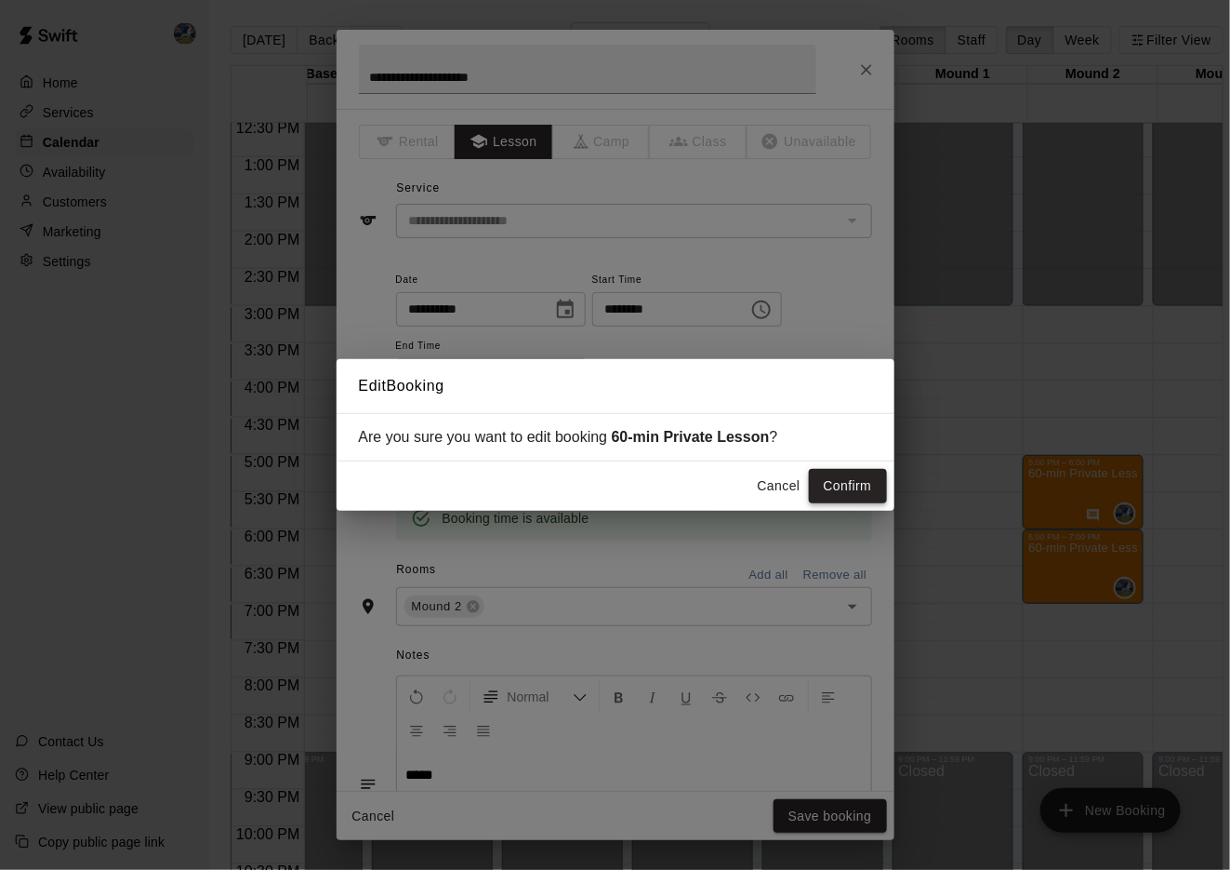
click at [835, 491] on button "Confirm" at bounding box center [848, 486] width 78 height 34
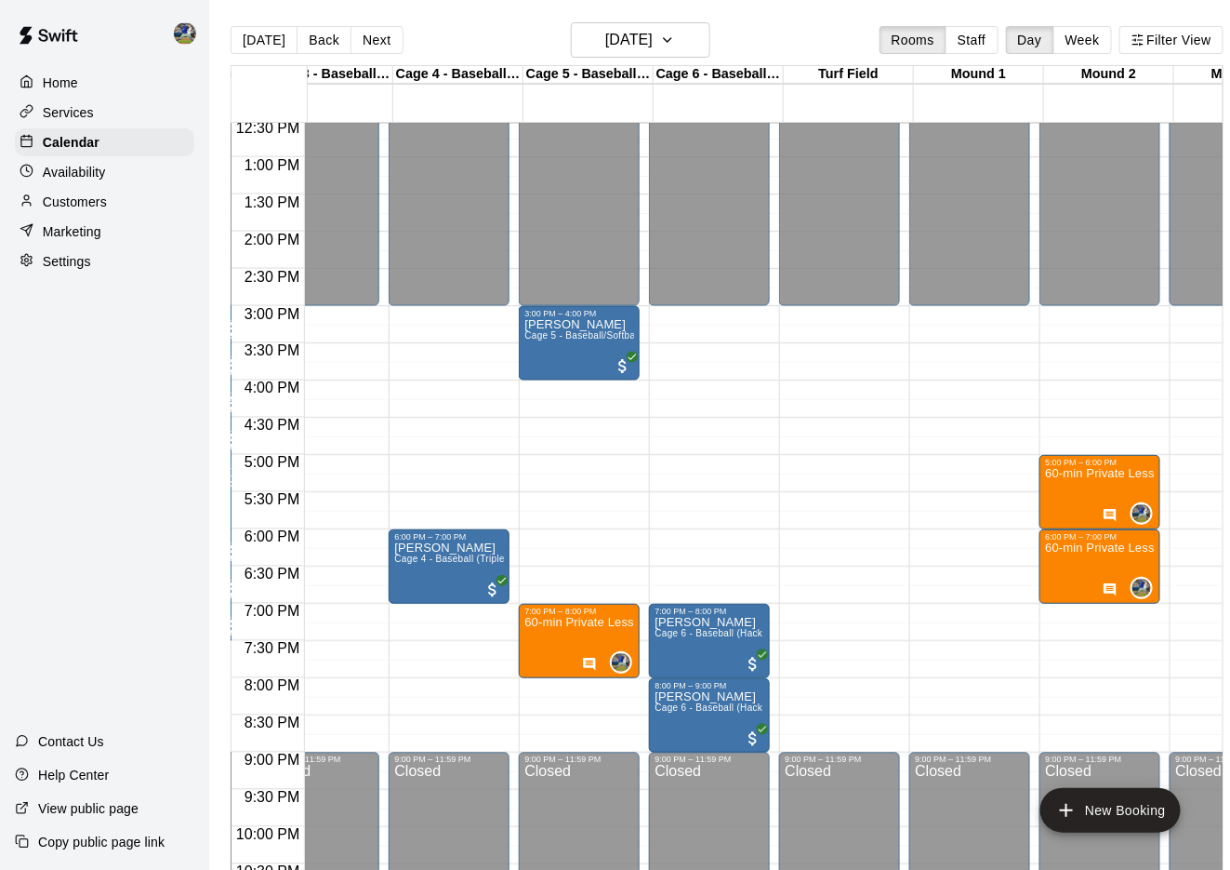
scroll to position [0, 305]
click at [162, 171] on div "Availability" at bounding box center [104, 172] width 179 height 28
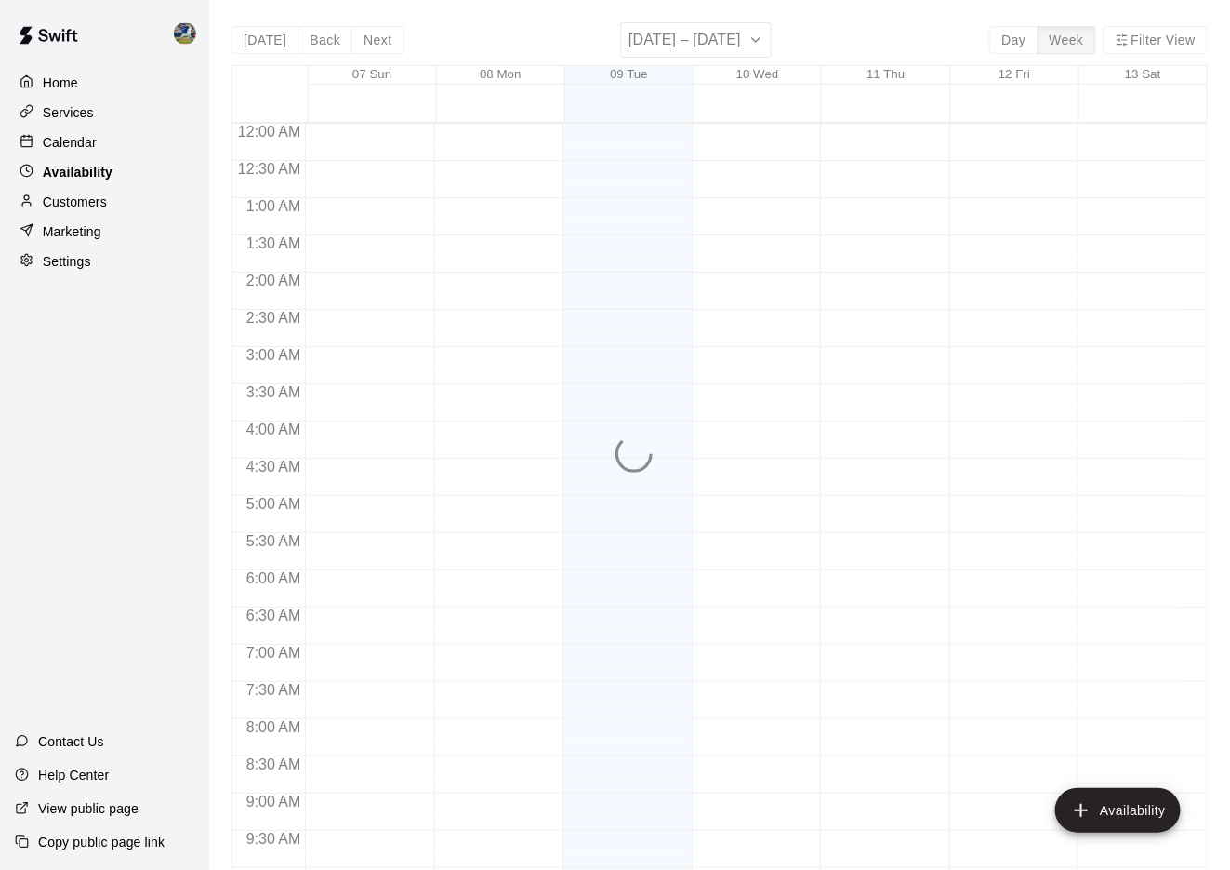
scroll to position [950, 0]
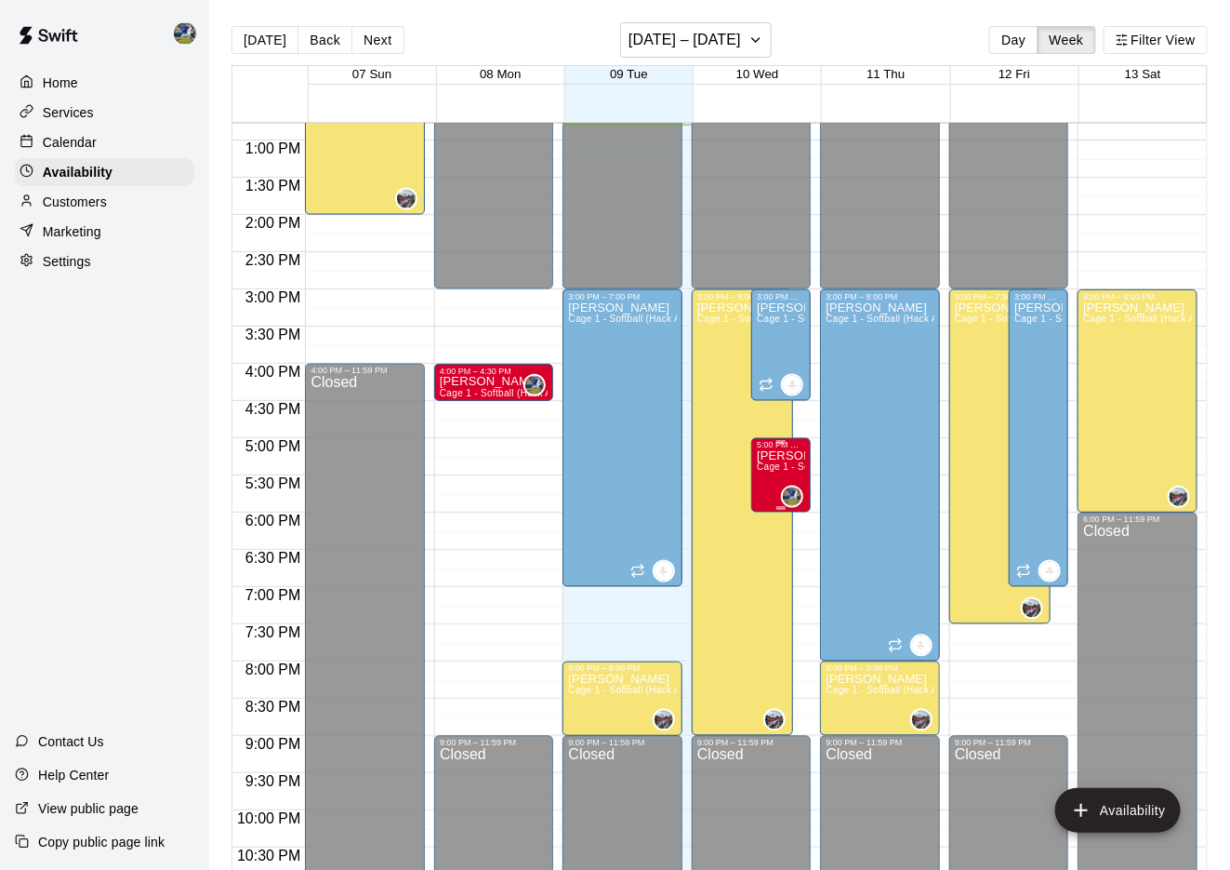
click at [771, 470] on span "Cage 1 - Softball (Hack Attack), Cage 2 - Softball (Triple Play), Cage 3 - Base…" at bounding box center [1214, 467] width 915 height 10
click at [778, 535] on icon "delete" at bounding box center [777, 528] width 13 height 17
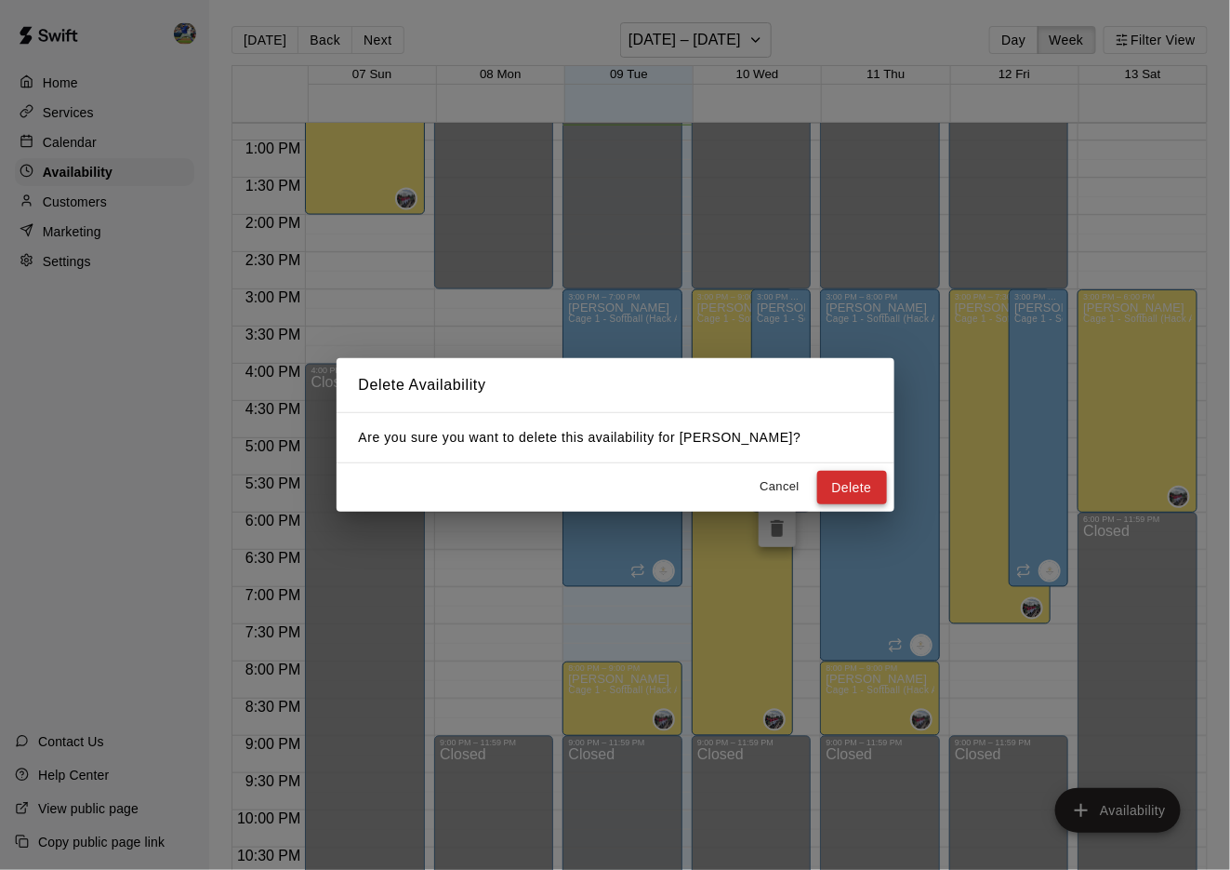
click at [831, 485] on button "Delete" at bounding box center [852, 488] width 70 height 34
